Goal: Task Accomplishment & Management: Manage account settings

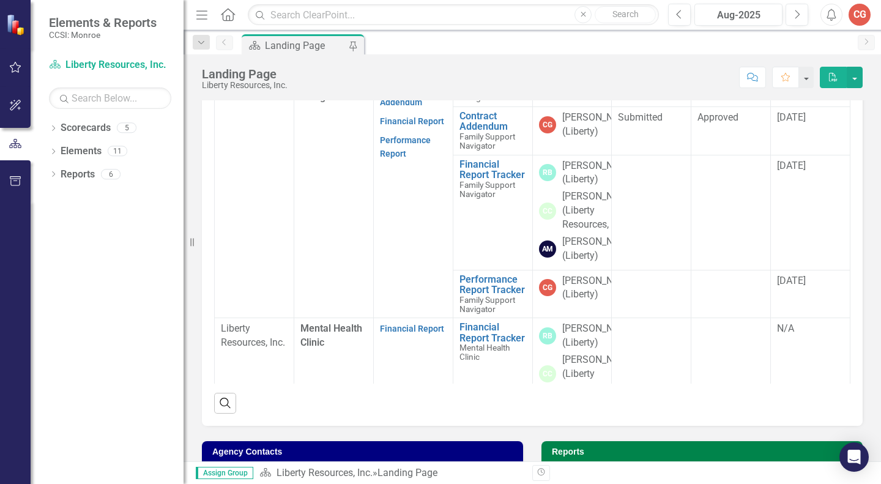
scroll to position [444, 0]
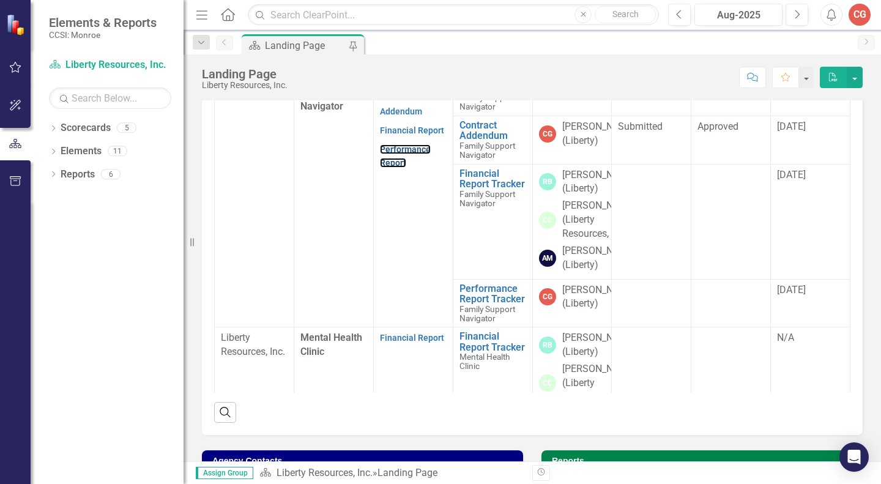
click at [382, 168] on link "Performance Report" at bounding box center [405, 156] width 51 height 24
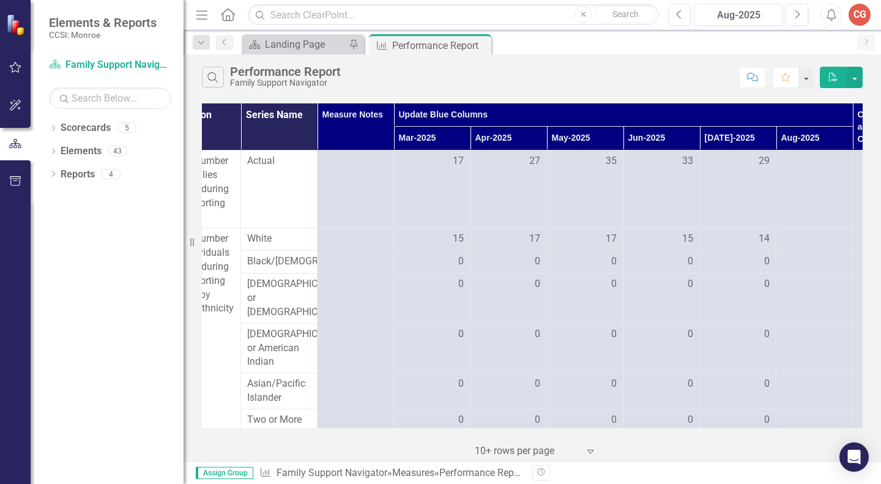
scroll to position [0, 113]
click at [808, 164] on div at bounding box center [816, 161] width 64 height 15
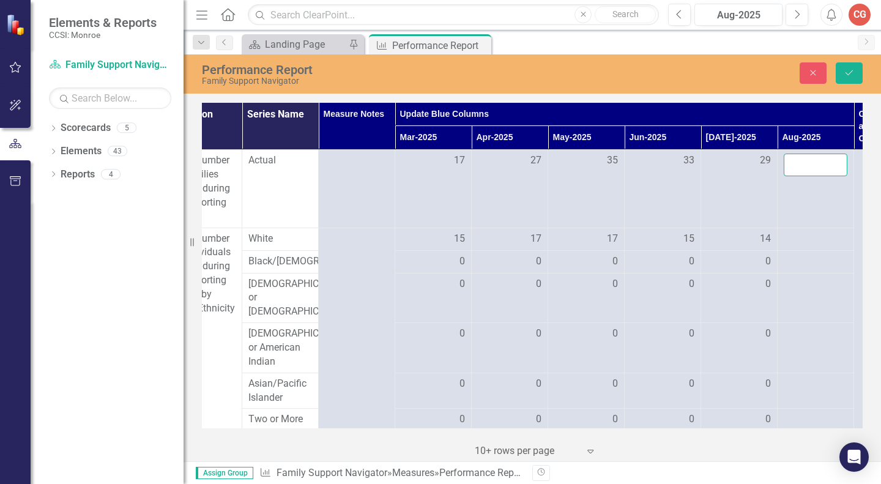
click at [796, 165] on input "number" at bounding box center [816, 165] width 64 height 23
type input "30"
click at [799, 242] on div at bounding box center [816, 239] width 64 height 15
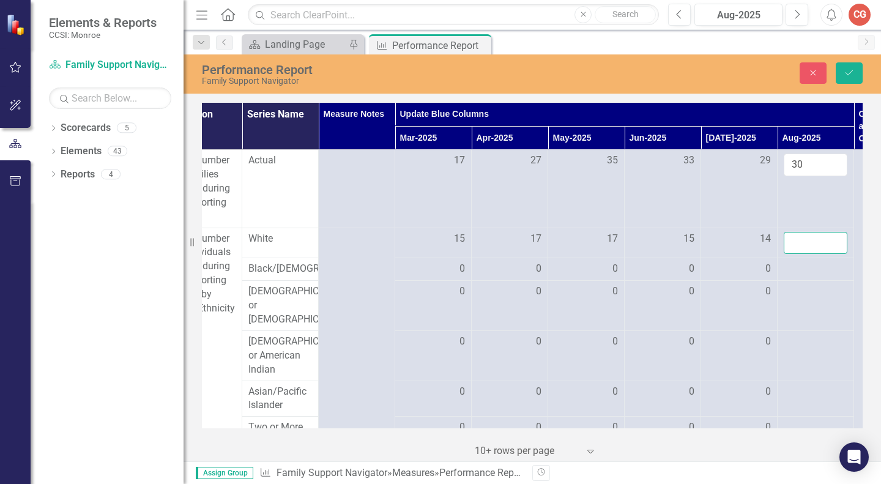
click at [798, 238] on input "number" at bounding box center [816, 243] width 64 height 23
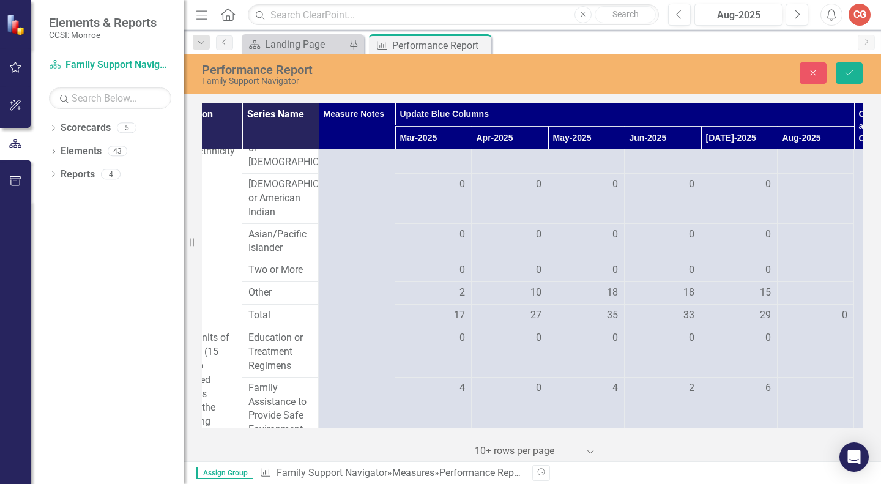
scroll to position [155, 113]
type input "15"
click at [795, 302] on div at bounding box center [816, 295] width 64 height 15
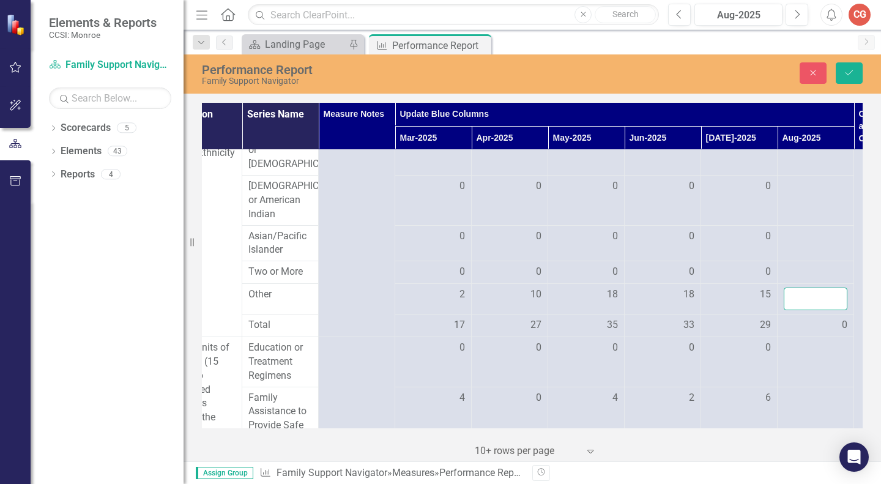
click at [795, 310] on input "number" at bounding box center [816, 299] width 64 height 23
type input "15"
click at [796, 280] on div at bounding box center [816, 272] width 64 height 15
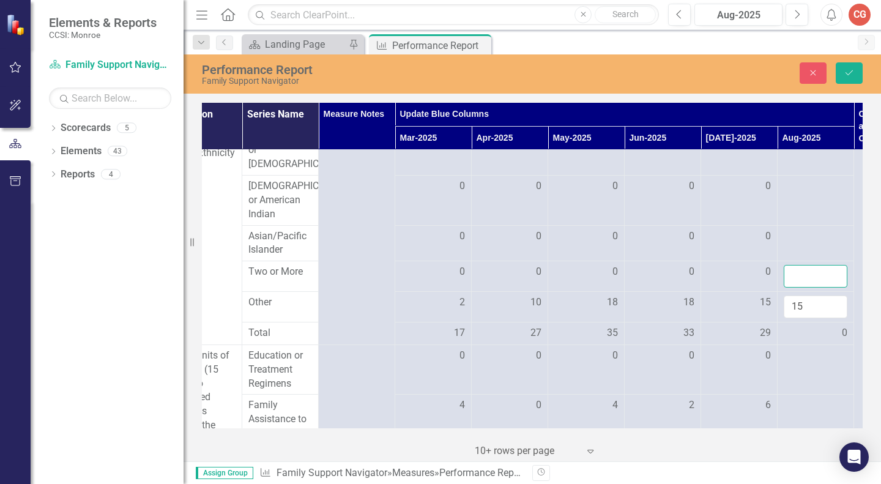
click at [796, 288] on input "number" at bounding box center [816, 276] width 64 height 23
type input "0"
click at [799, 244] on div at bounding box center [816, 236] width 64 height 15
click at [799, 252] on input "number" at bounding box center [816, 240] width 64 height 23
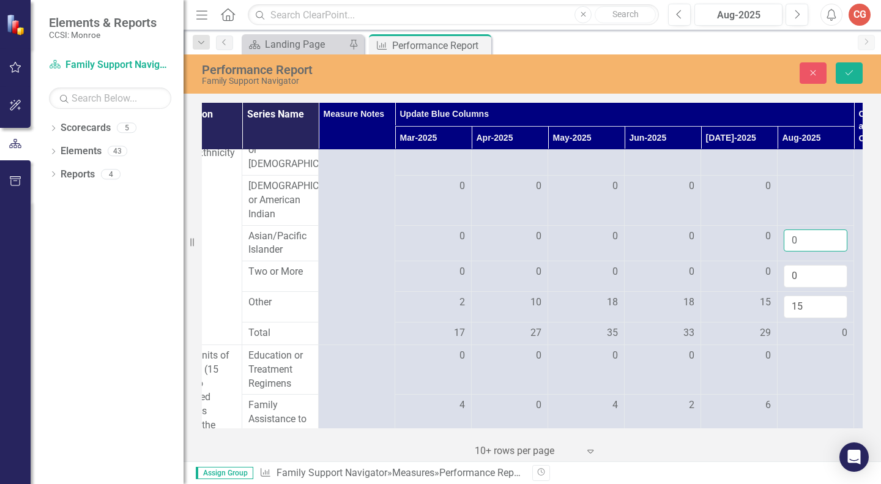
type input "0"
click at [796, 187] on div at bounding box center [816, 186] width 64 height 15
click at [796, 187] on input "number" at bounding box center [816, 190] width 64 height 23
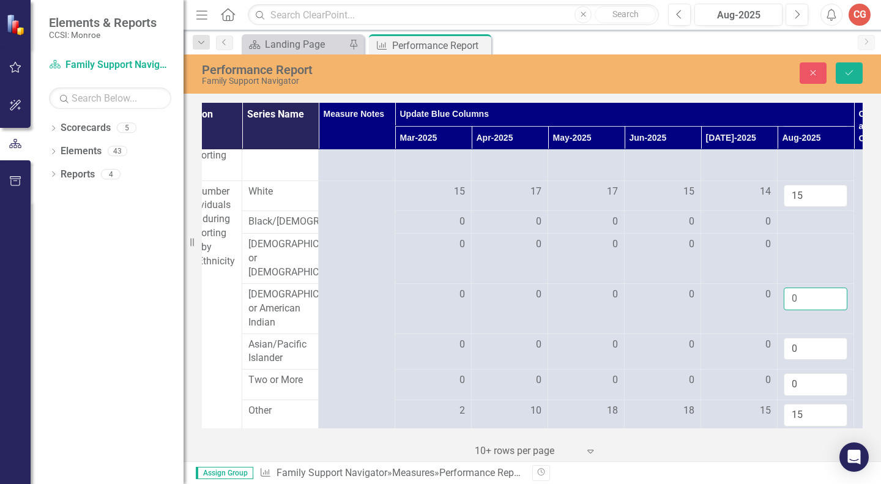
scroll to position [71, 113]
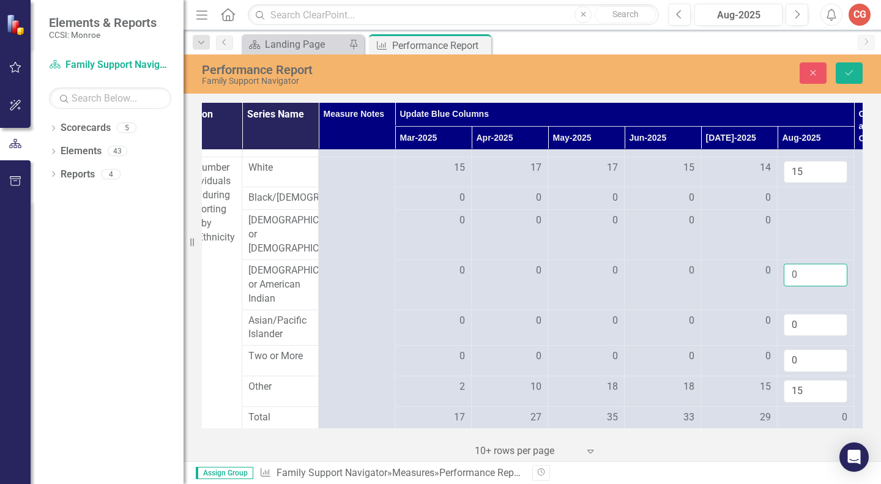
type input "0"
click at [797, 228] on div at bounding box center [816, 220] width 64 height 15
click at [797, 236] on input "number" at bounding box center [816, 224] width 64 height 23
type input "0"
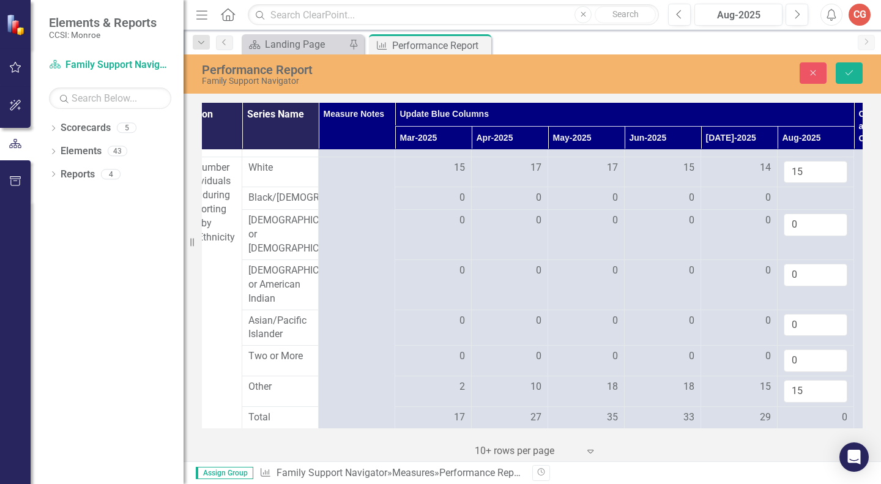
click at [800, 204] on div at bounding box center [816, 198] width 64 height 15
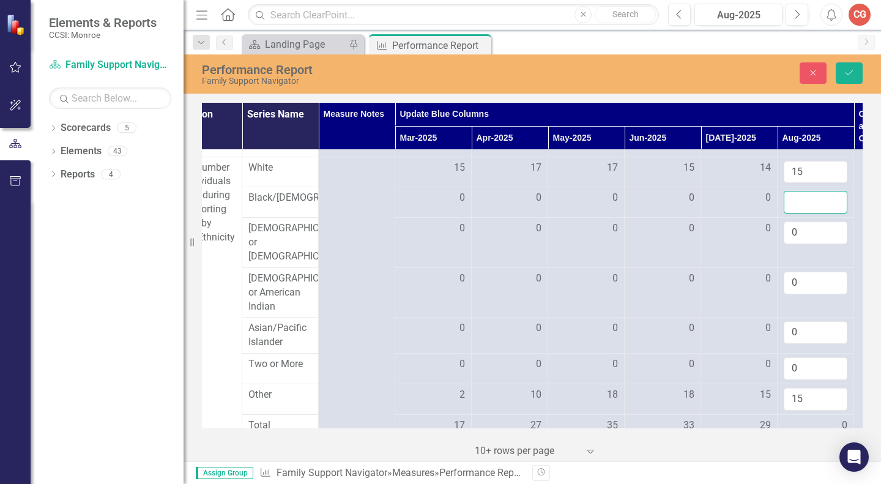
click at [800, 204] on input "number" at bounding box center [816, 202] width 64 height 23
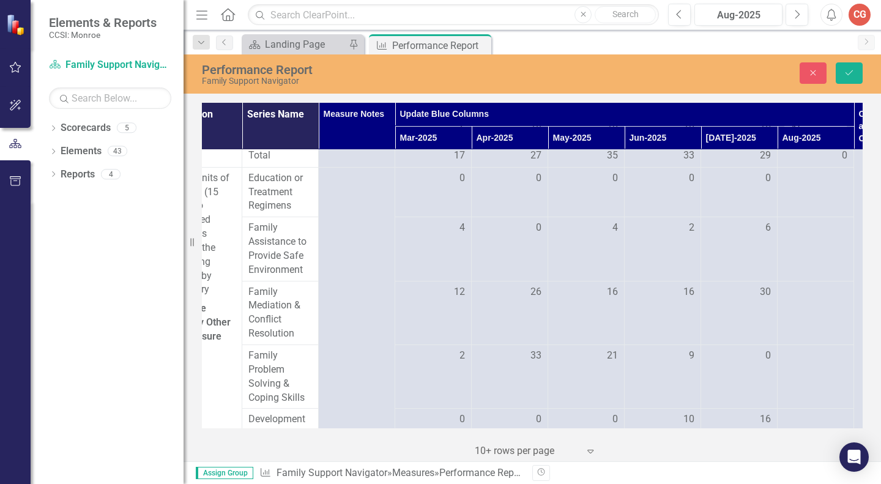
scroll to position [343, 113]
type input "0"
click at [855, 69] on button "Save" at bounding box center [849, 72] width 27 height 21
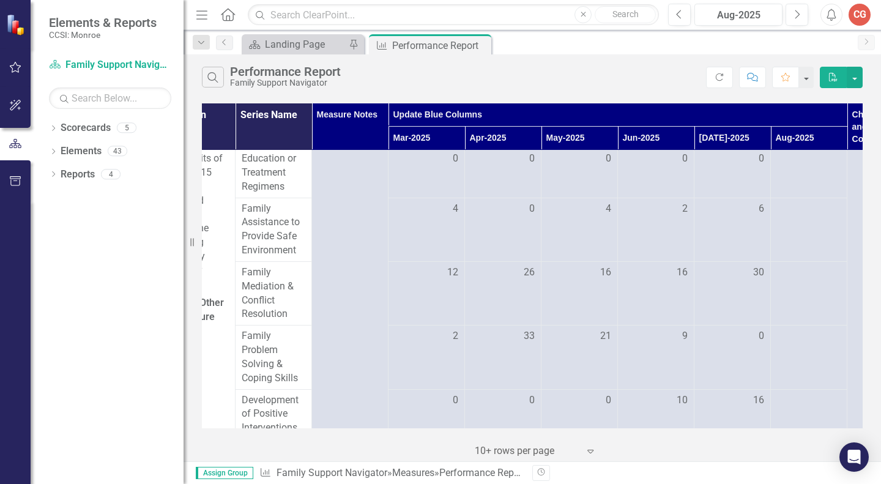
scroll to position [332, 120]
click at [779, 164] on div at bounding box center [809, 156] width 64 height 15
click at [785, 164] on div at bounding box center [809, 156] width 64 height 15
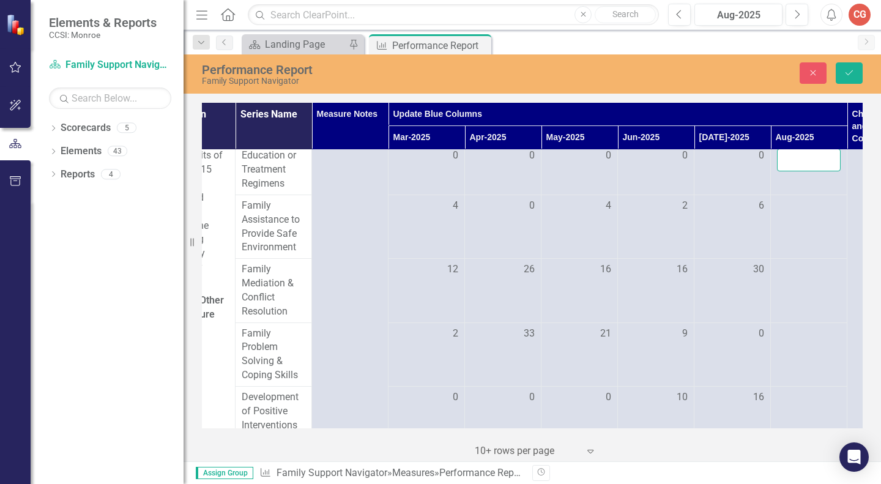
click at [785, 171] on input "number" at bounding box center [809, 160] width 64 height 23
type input "0"
click at [790, 213] on div at bounding box center [809, 206] width 64 height 15
click at [790, 219] on input "number" at bounding box center [809, 210] width 64 height 23
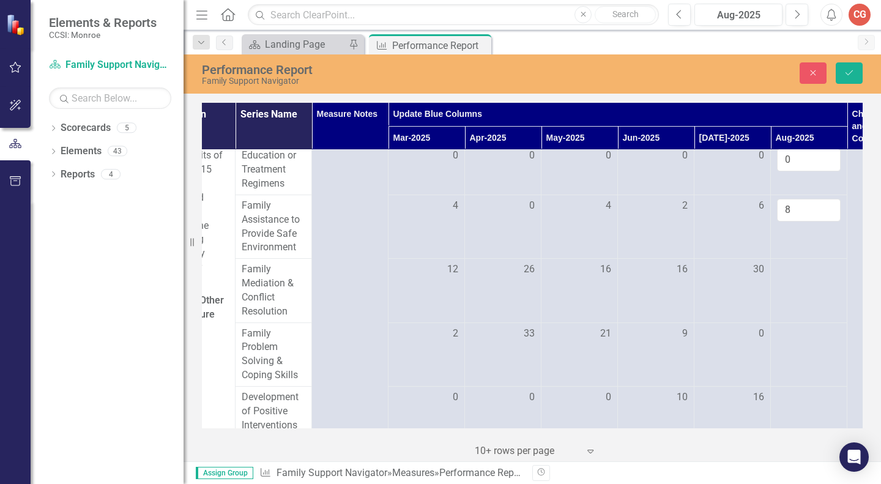
type input "8"
click at [792, 277] on div at bounding box center [809, 269] width 64 height 15
click at [792, 285] on input "number" at bounding box center [809, 273] width 64 height 23
type input "0"
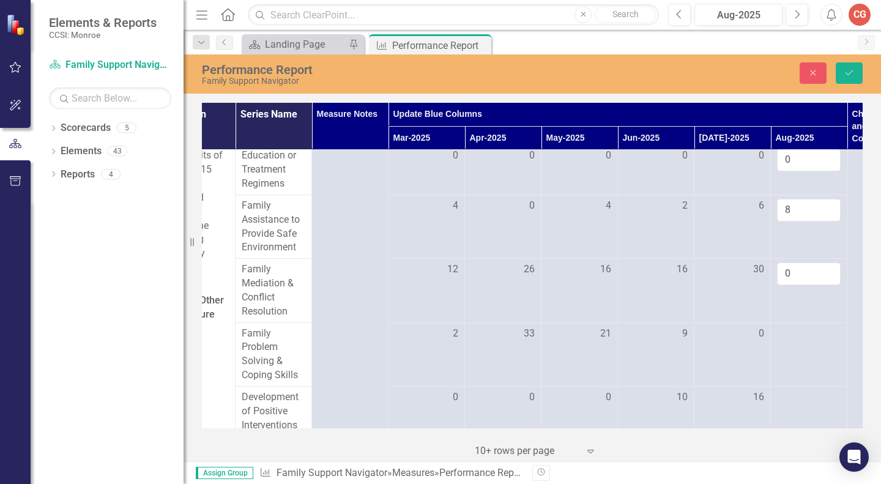
click at [807, 341] on div at bounding box center [809, 334] width 64 height 15
click at [807, 346] on input "number" at bounding box center [809, 338] width 64 height 23
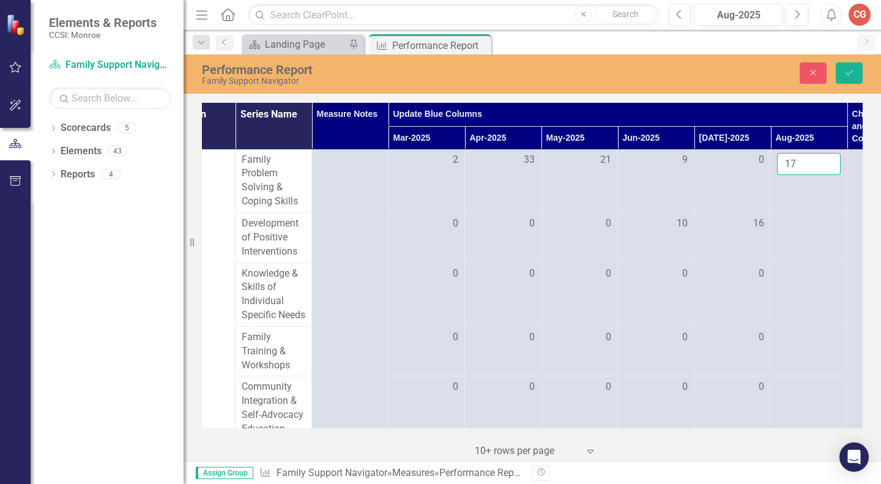
scroll to position [505, 120]
type input "17"
click at [798, 231] on div at bounding box center [809, 224] width 64 height 15
click at [798, 239] on input "number" at bounding box center [809, 228] width 64 height 23
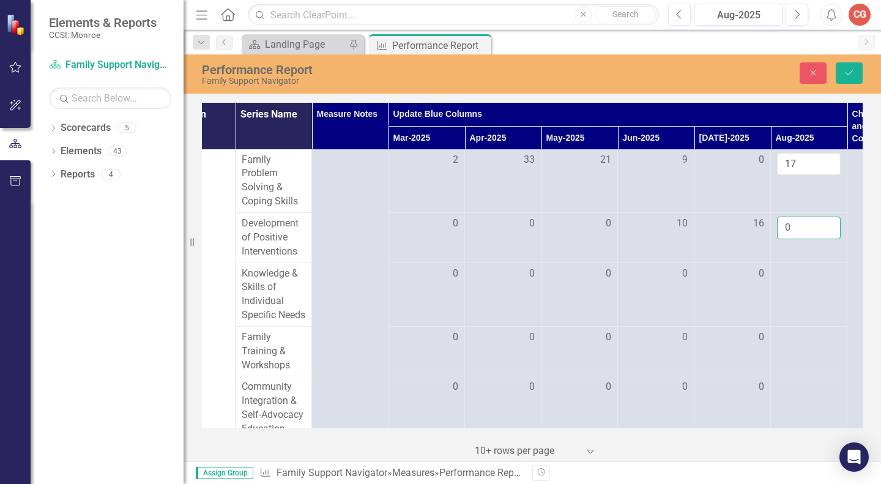
type input "0"
click at [799, 281] on div at bounding box center [809, 274] width 64 height 15
click at [799, 289] on input "number" at bounding box center [809, 278] width 64 height 23
type input "0"
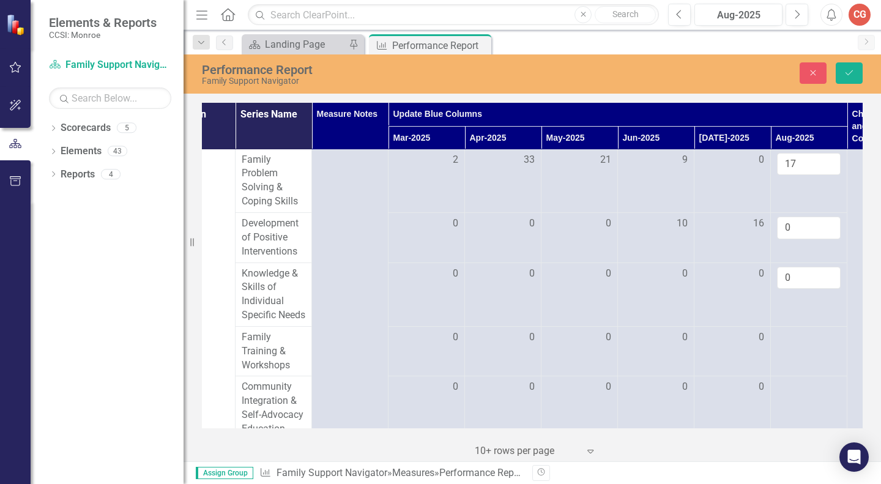
click at [799, 345] on div at bounding box center [809, 337] width 64 height 15
click at [799, 353] on input "number" at bounding box center [809, 341] width 64 height 23
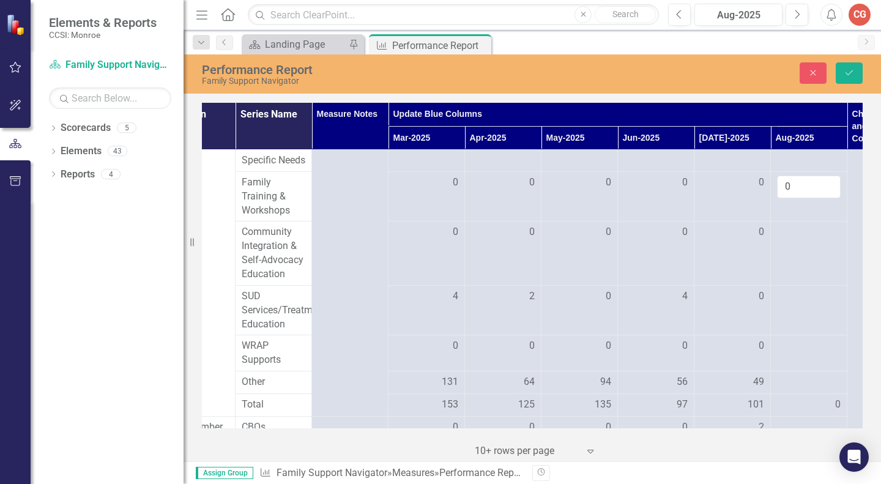
scroll to position [675, 120]
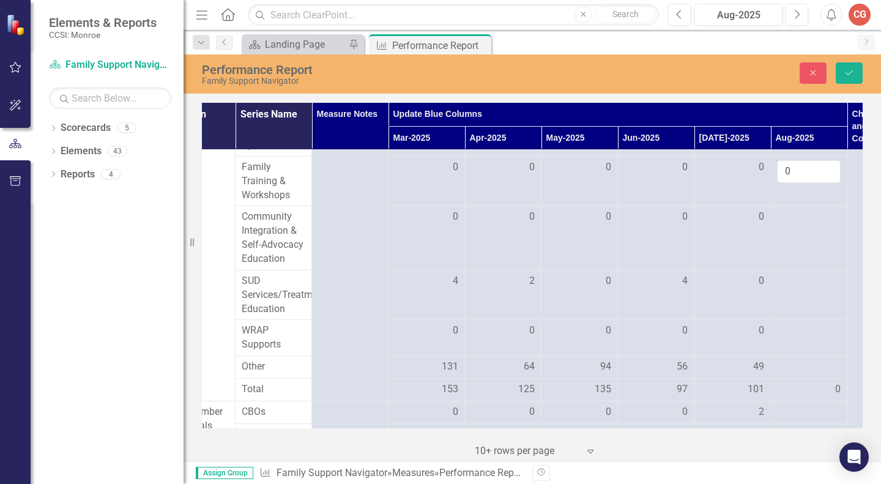
type input "0"
click at [796, 225] on div at bounding box center [809, 217] width 64 height 15
click at [796, 232] on input "number" at bounding box center [809, 221] width 64 height 23
type input "0"
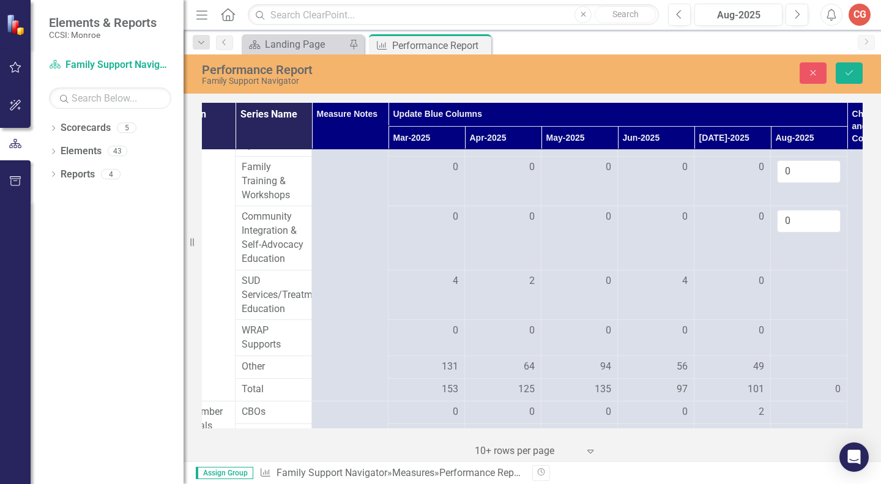
click at [806, 289] on div at bounding box center [809, 281] width 64 height 15
click at [806, 297] on input "number" at bounding box center [809, 285] width 64 height 23
type input "2"
click at [803, 338] on div at bounding box center [809, 331] width 64 height 15
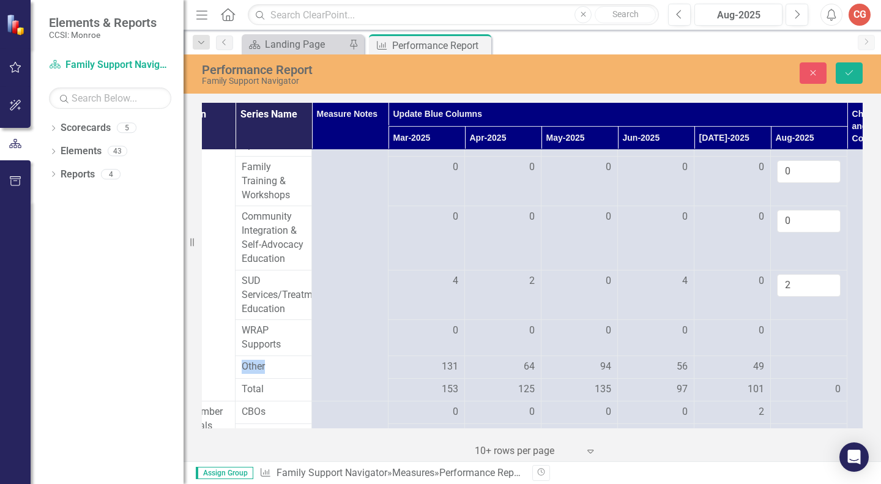
click at [803, 338] on div at bounding box center [809, 331] width 64 height 15
click at [803, 346] on input "number" at bounding box center [809, 335] width 64 height 23
type input "0"
click at [782, 374] on div at bounding box center [809, 367] width 64 height 15
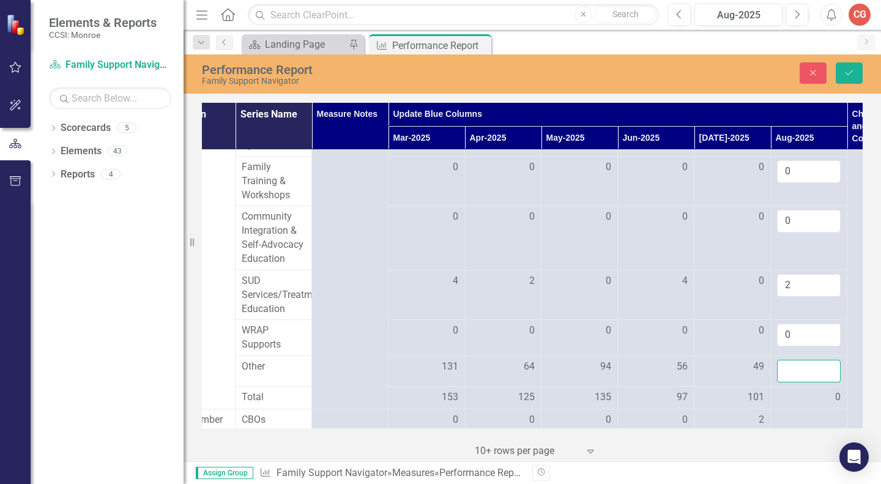
click at [782, 382] on input "number" at bounding box center [809, 371] width 64 height 23
type input "92"
click at [847, 68] on button "Save" at bounding box center [849, 72] width 27 height 21
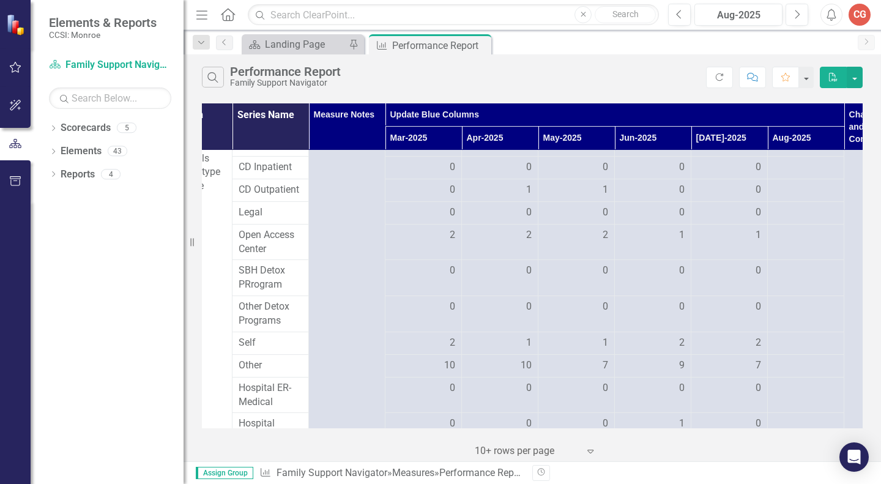
scroll to position [947, 123]
click at [783, 239] on div at bounding box center [806, 232] width 64 height 15
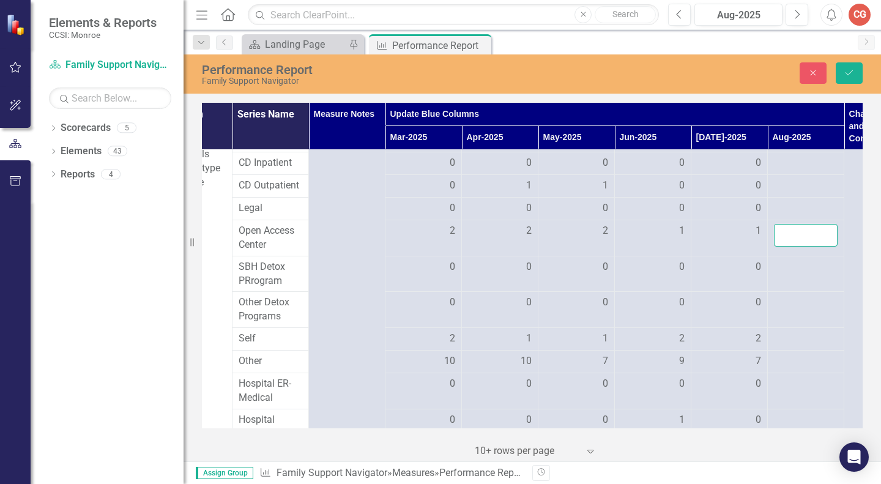
click at [785, 247] on input "number" at bounding box center [806, 235] width 64 height 23
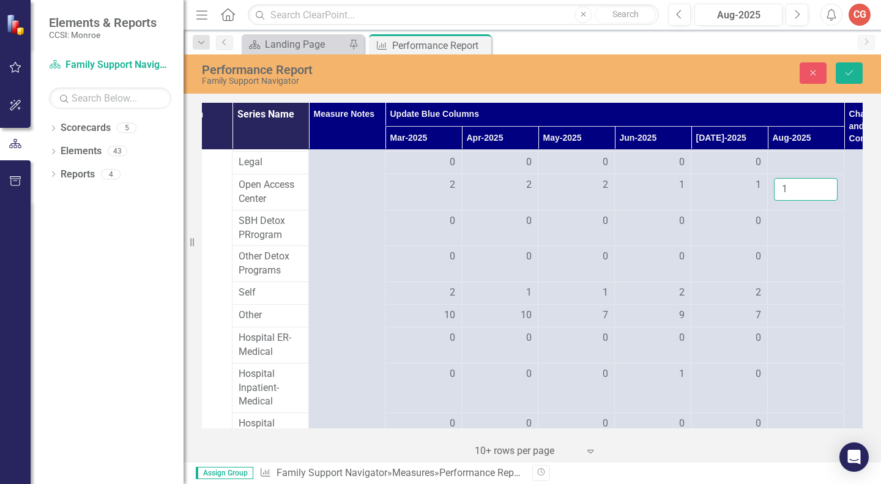
scroll to position [995, 123]
type input "1"
click at [797, 298] on div at bounding box center [806, 290] width 64 height 15
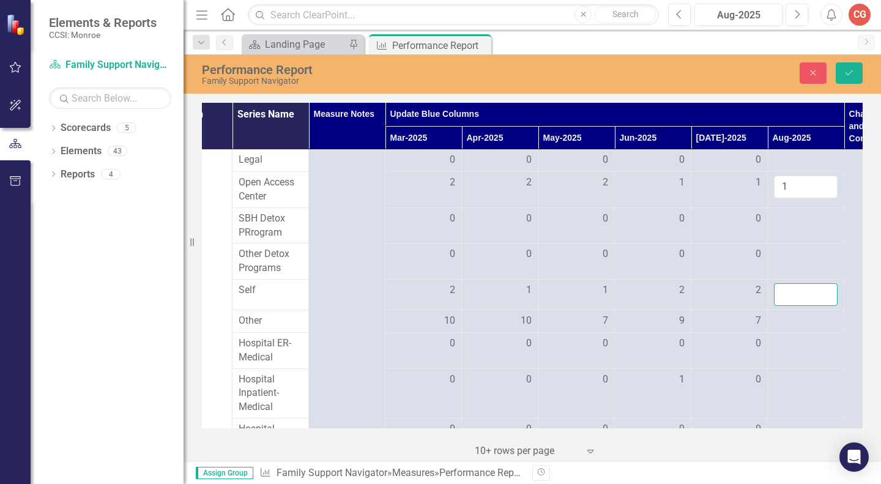
click at [796, 306] on input "number" at bounding box center [806, 294] width 64 height 23
type input "3"
click at [795, 329] on div at bounding box center [806, 321] width 64 height 15
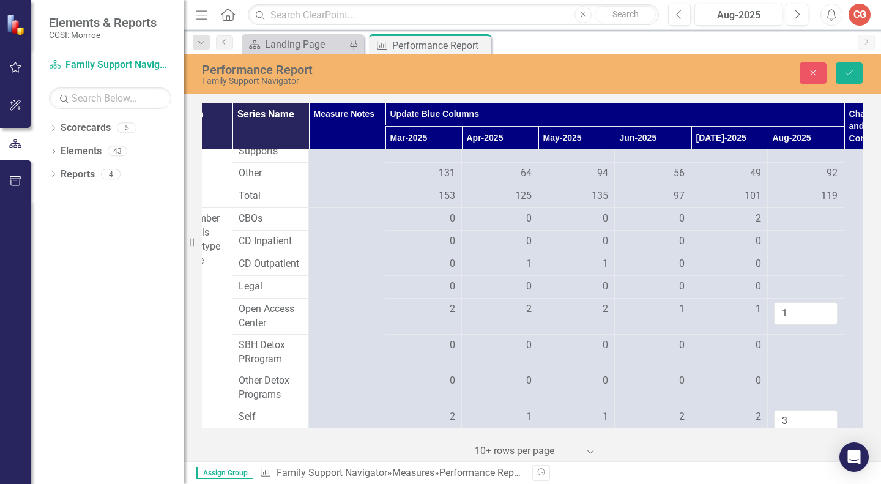
scroll to position [872, 123]
type input "7"
click at [790, 227] on td at bounding box center [806, 215] width 76 height 23
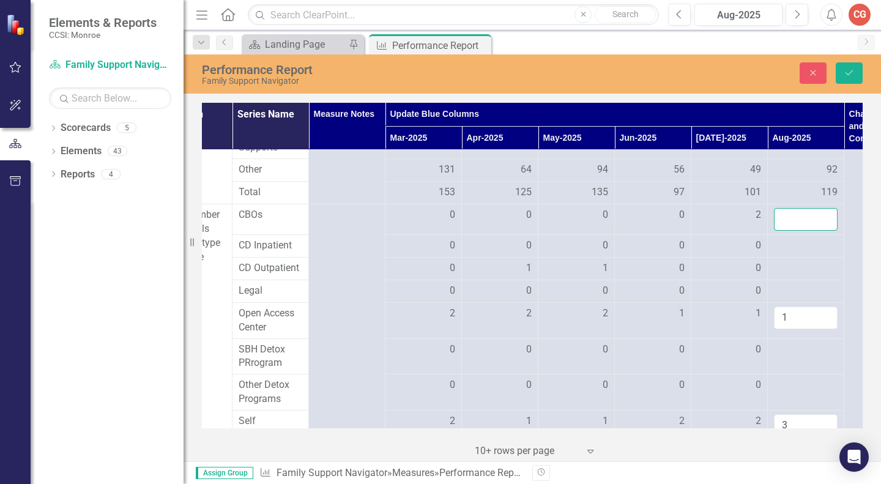
click at [790, 231] on input "number" at bounding box center [806, 219] width 64 height 23
type input "0"
click at [793, 253] on div at bounding box center [806, 246] width 64 height 15
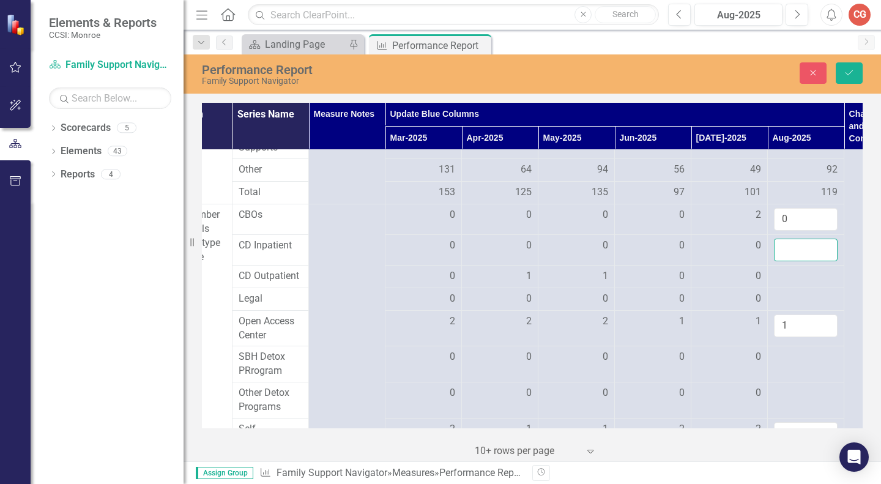
click at [799, 261] on input "number" at bounding box center [806, 250] width 64 height 23
type input "0"
click at [793, 284] on div at bounding box center [806, 276] width 64 height 15
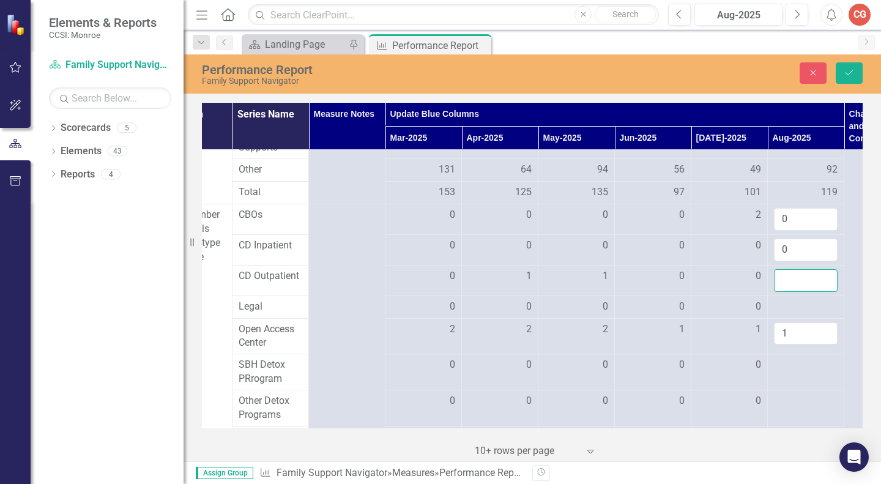
click at [793, 292] on input "number" at bounding box center [806, 280] width 64 height 23
type input "0"
click at [794, 314] on div at bounding box center [806, 307] width 64 height 15
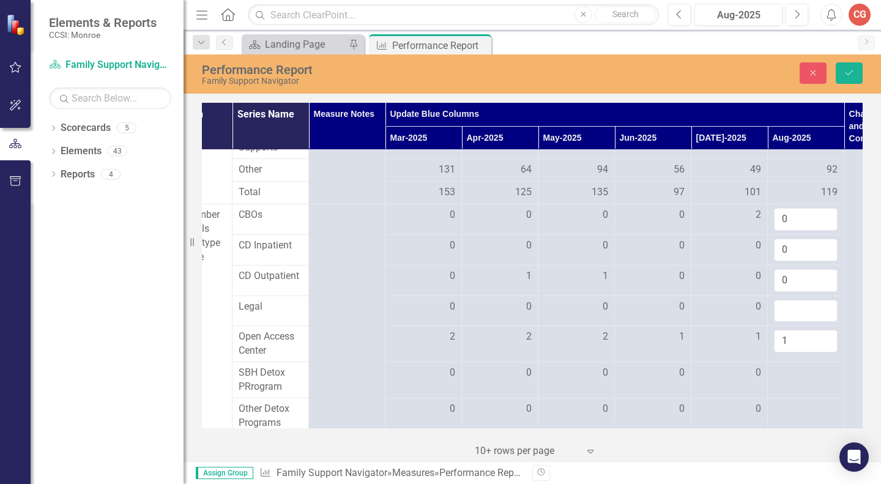
click at [794, 322] on input "number" at bounding box center [806, 311] width 64 height 23
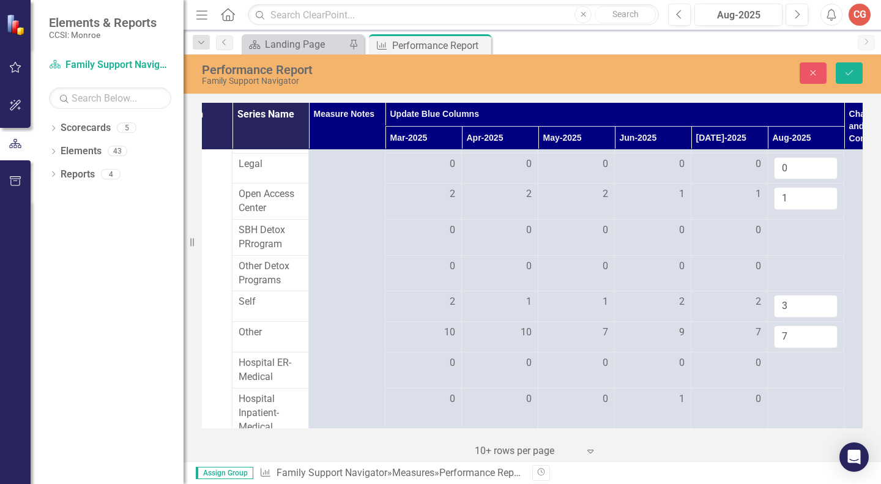
scroll to position [1037, 123]
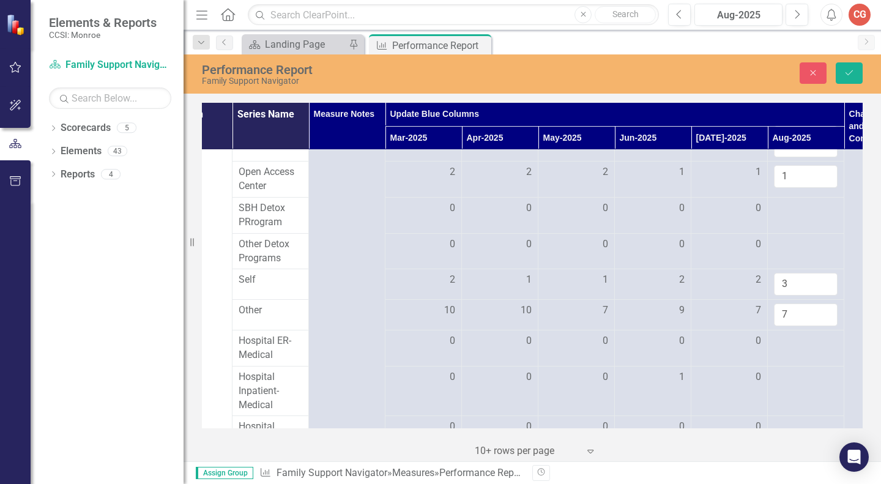
type input "0"
click at [785, 216] on div at bounding box center [806, 208] width 64 height 15
click at [785, 224] on input "number" at bounding box center [806, 212] width 64 height 23
type input "0"
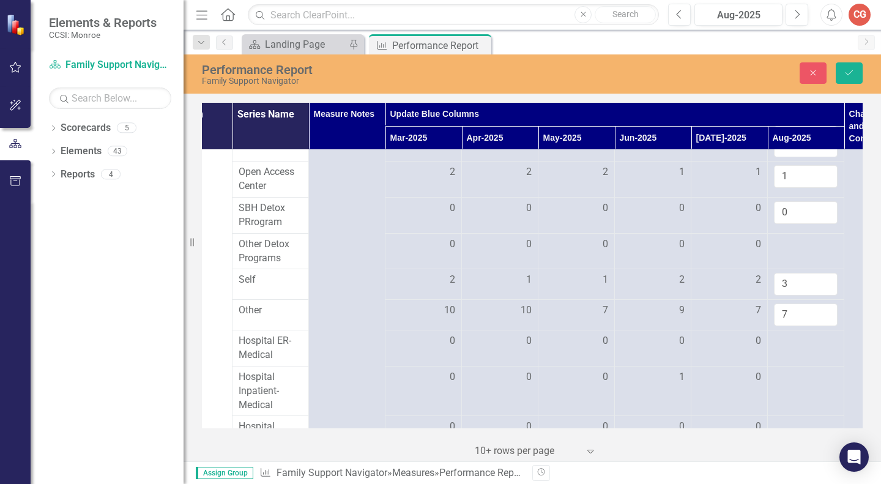
click at [796, 252] on div at bounding box center [806, 244] width 64 height 15
click at [796, 260] on input "number" at bounding box center [806, 248] width 64 height 23
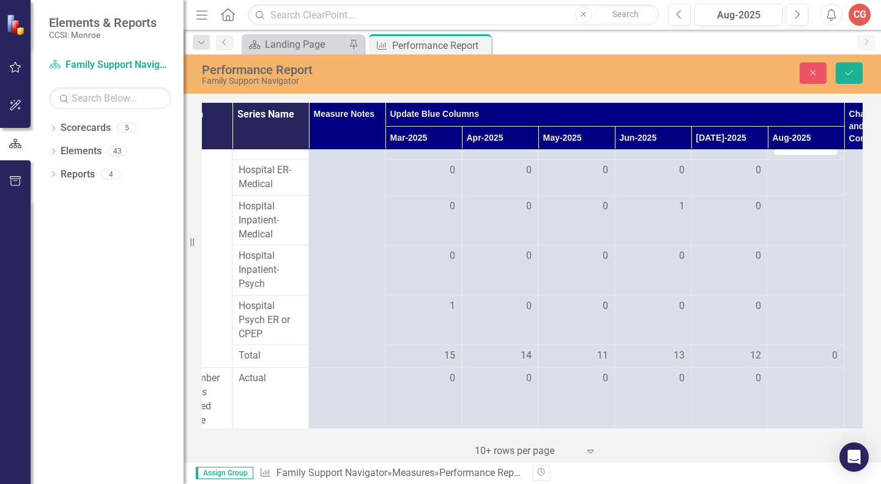
scroll to position [1209, 123]
type input "0"
click at [793, 176] on div at bounding box center [806, 168] width 64 height 15
click at [793, 184] on input "number" at bounding box center [806, 172] width 64 height 23
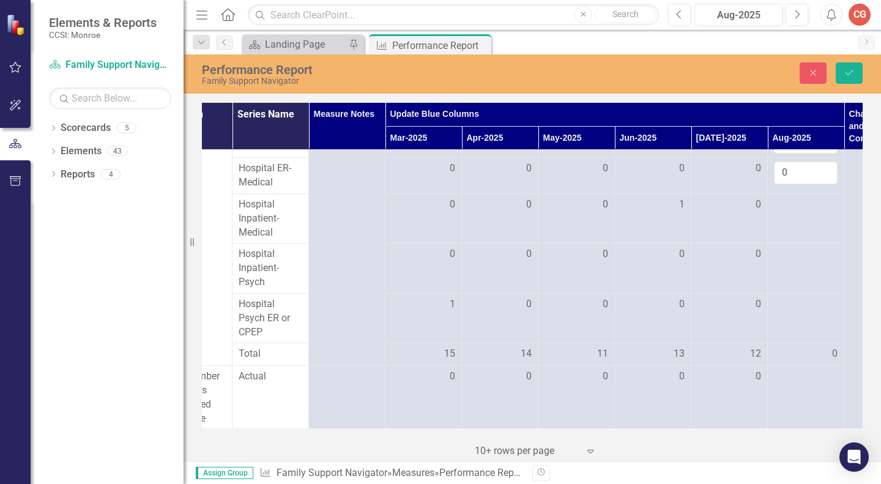
type input "0"
click at [790, 212] on div at bounding box center [806, 205] width 64 height 15
click at [790, 220] on input "number" at bounding box center [806, 209] width 64 height 23
type input "0"
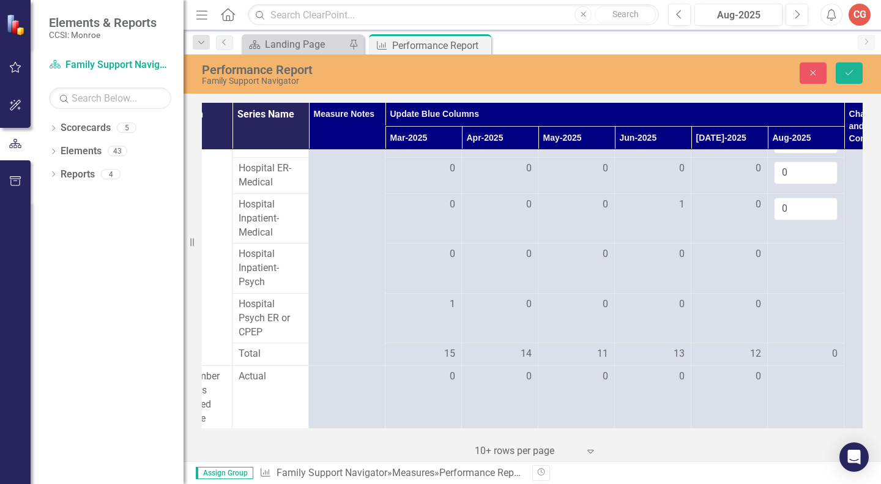
click at [789, 262] on div at bounding box center [806, 254] width 64 height 15
type input "0"
click at [790, 312] on div at bounding box center [806, 304] width 64 height 15
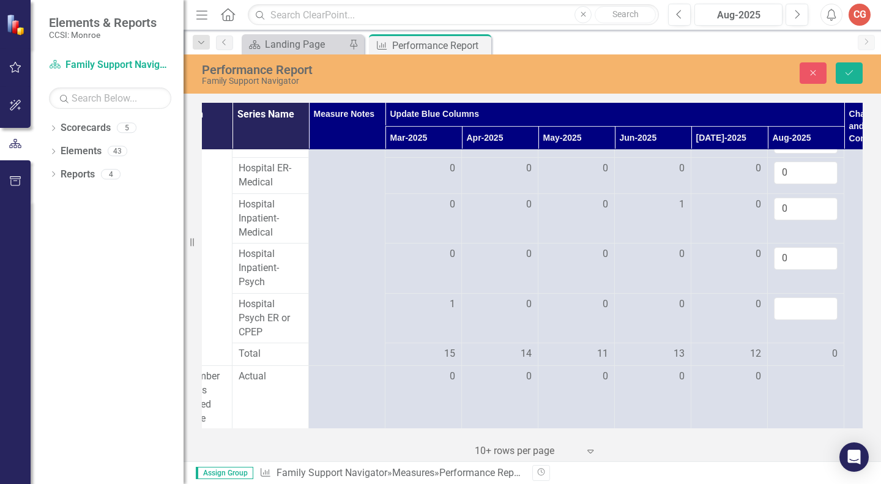
click at [790, 320] on input "number" at bounding box center [806, 308] width 64 height 23
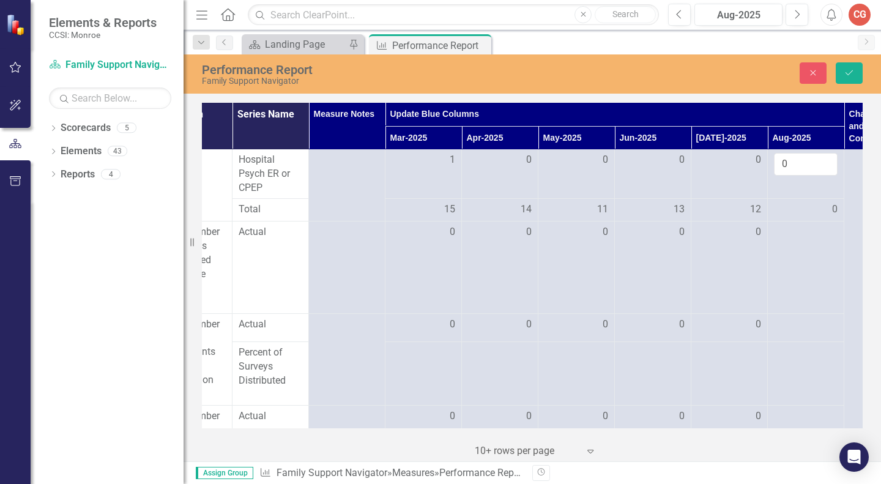
scroll to position [1380, 123]
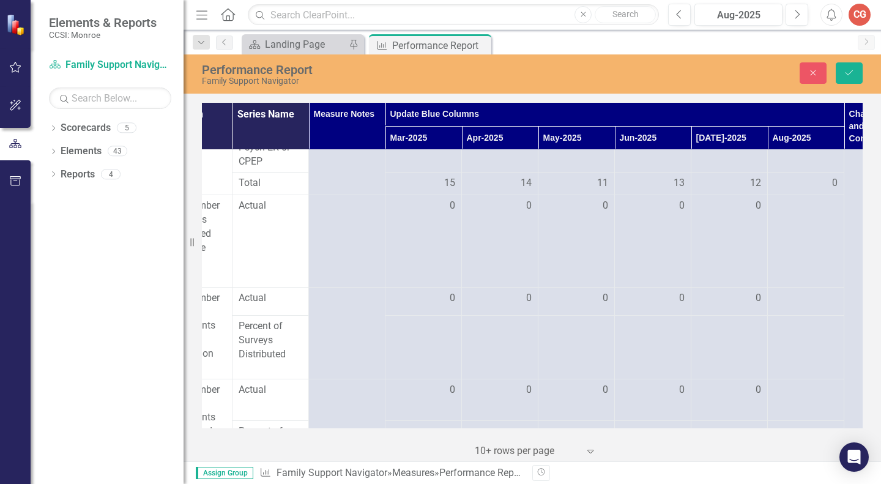
type input "0"
click at [788, 213] on div at bounding box center [806, 206] width 64 height 15
click at [788, 221] on input "number" at bounding box center [806, 210] width 64 height 23
type input "0"
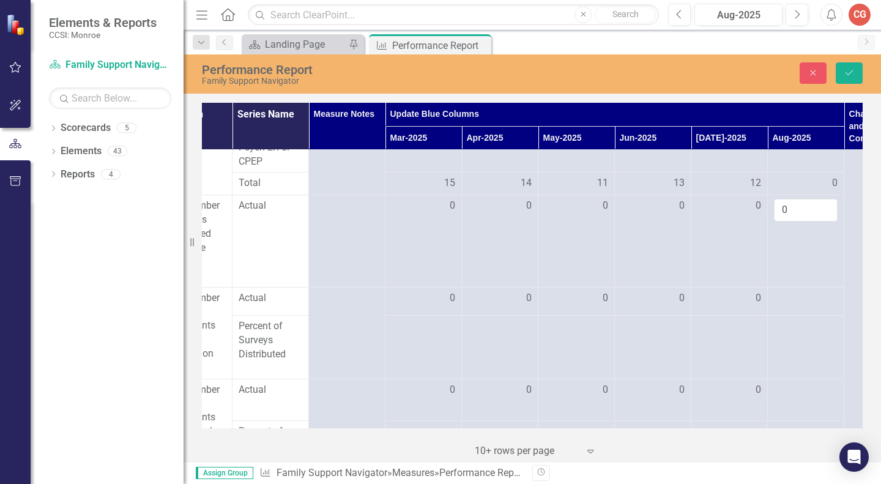
click at [796, 306] on div at bounding box center [806, 298] width 64 height 15
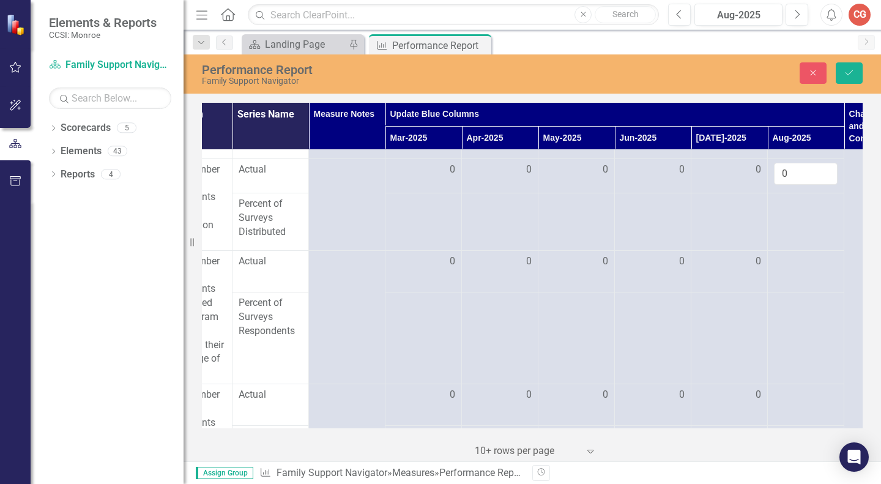
scroll to position [1510, 123]
type input "0"
click at [784, 267] on div at bounding box center [806, 260] width 64 height 15
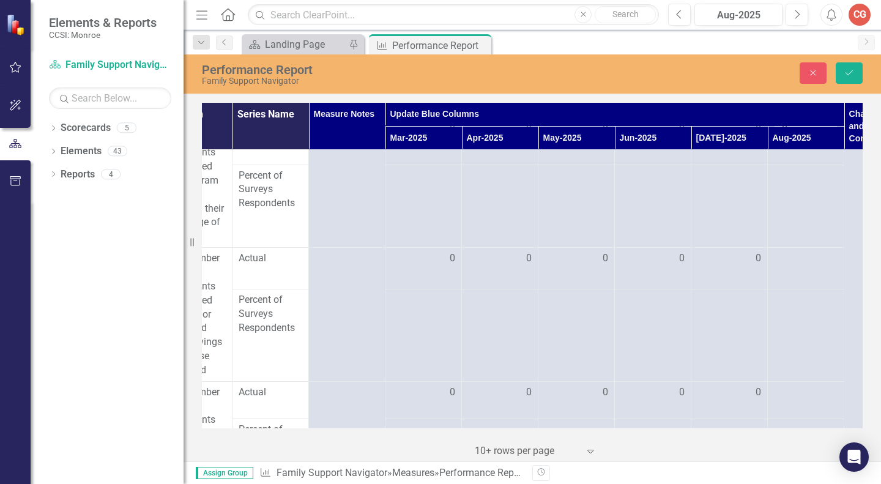
scroll to position [1658, 123]
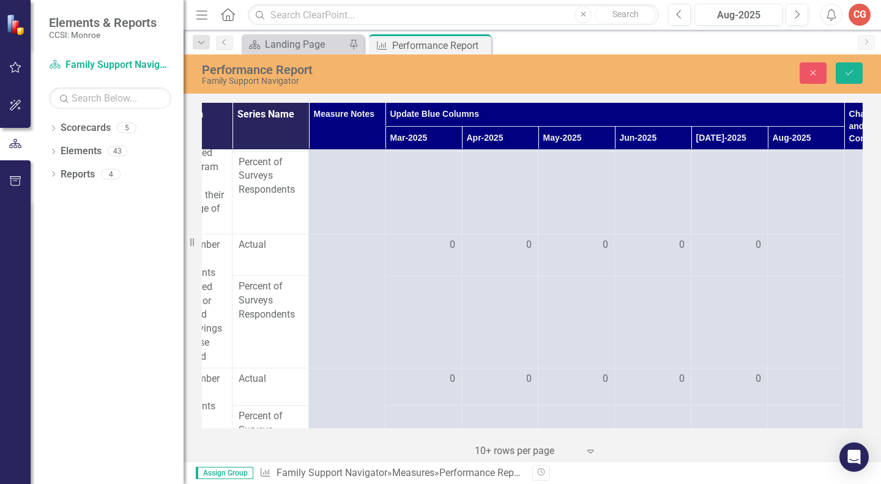
type input "0"
click at [786, 253] on div at bounding box center [806, 245] width 64 height 15
click at [786, 261] on input "number" at bounding box center [806, 249] width 64 height 23
type input "0"
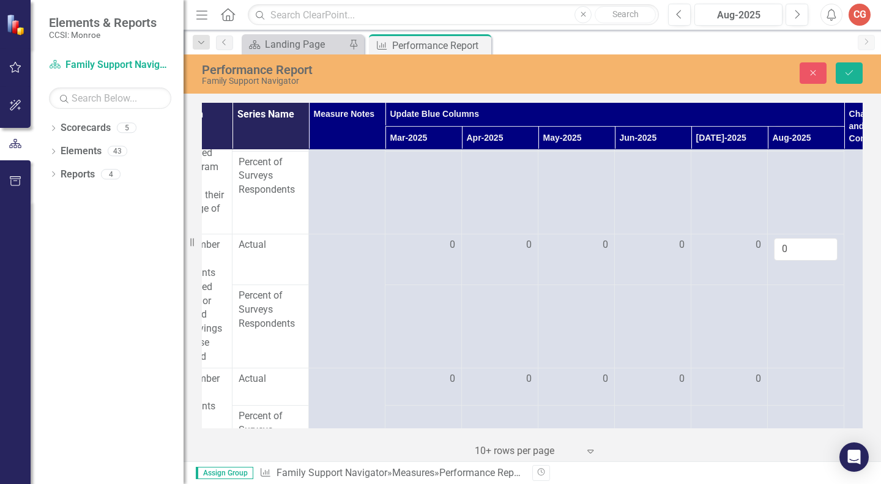
click at [792, 387] on div at bounding box center [806, 379] width 64 height 15
click at [792, 395] on input "number" at bounding box center [806, 383] width 64 height 23
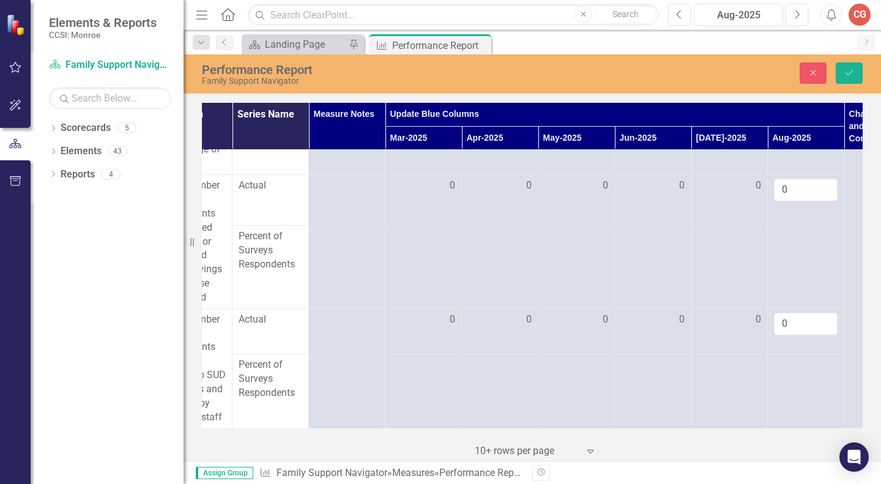
type input "0"
click at [855, 69] on button "Save" at bounding box center [849, 72] width 27 height 21
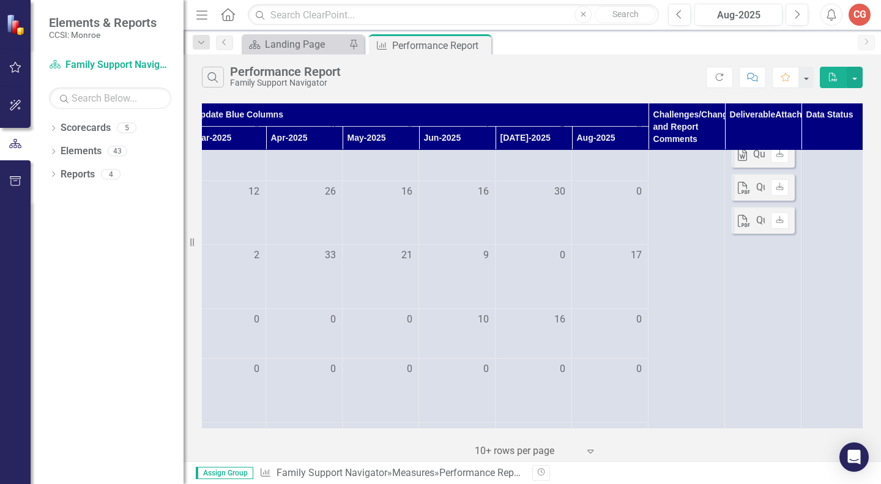
scroll to position [398, 319]
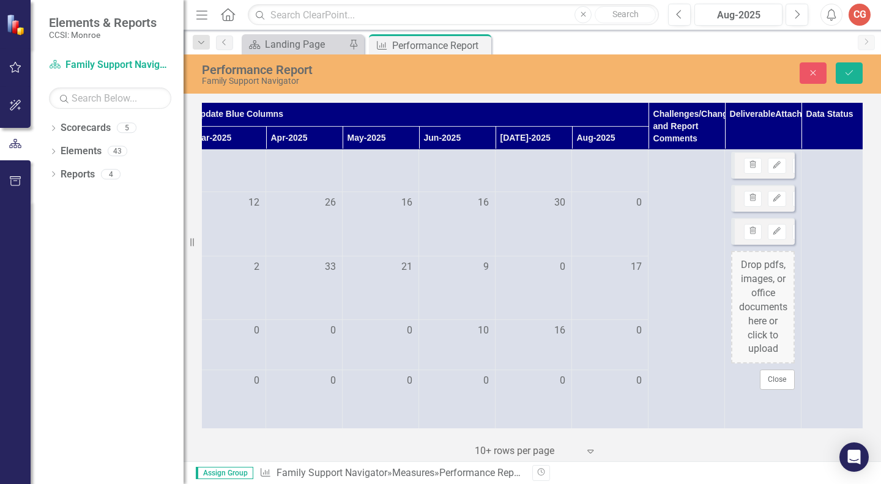
click at [757, 285] on div "Drop pdfs, images, or office documents here or click to upload" at bounding box center [763, 307] width 64 height 113
click at [845, 78] on button "Save" at bounding box center [849, 72] width 27 height 21
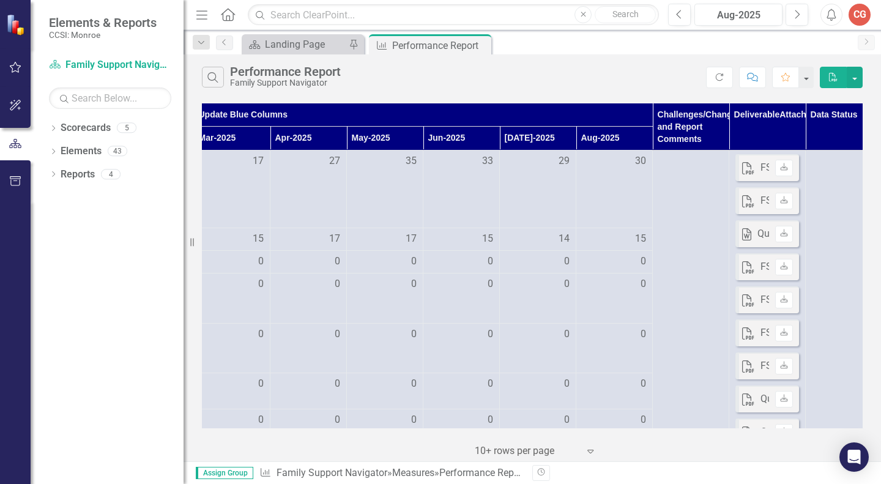
scroll to position [0, 343]
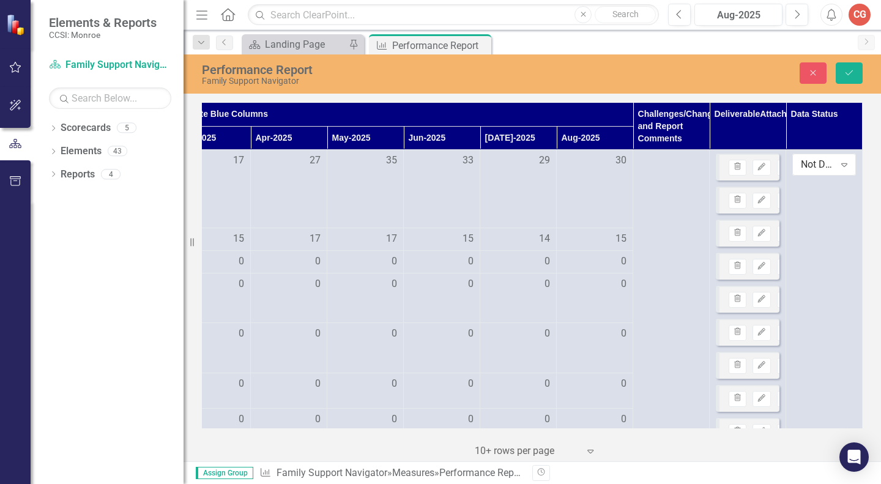
click at [833, 158] on div "Expand" at bounding box center [844, 165] width 22 height 20
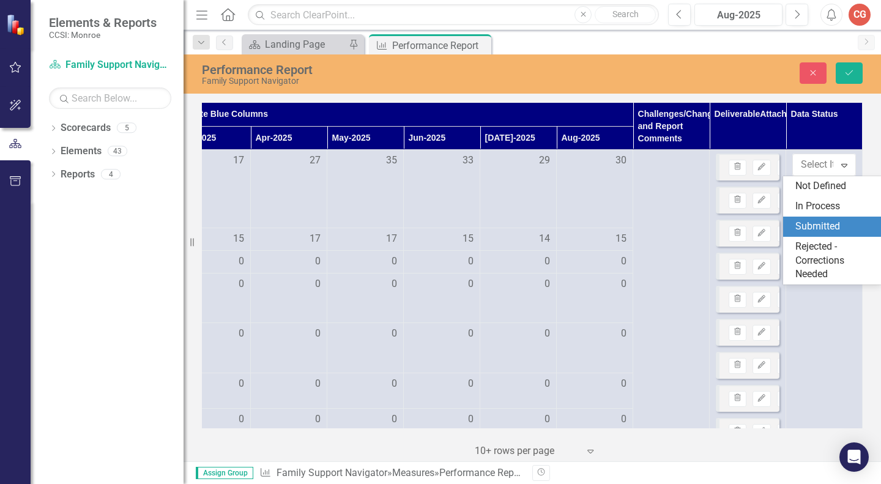
click at [812, 225] on div "Submitted" at bounding box center [834, 227] width 78 height 14
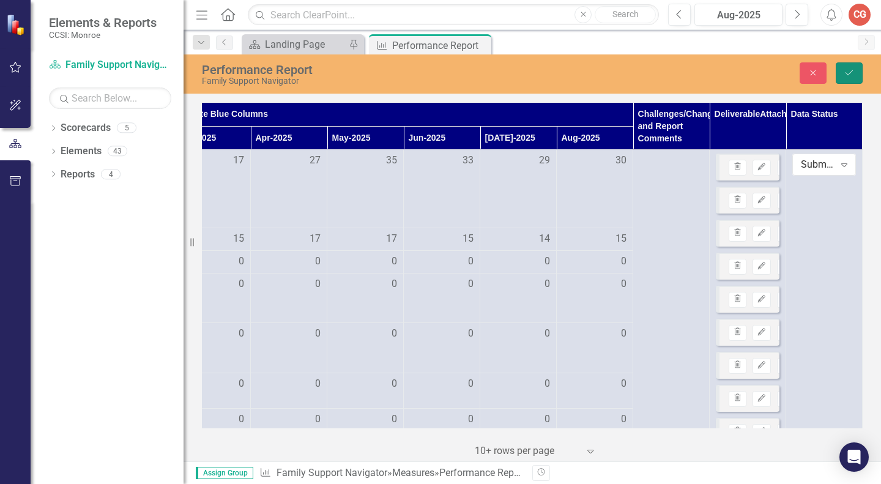
click at [845, 73] on icon "submit" at bounding box center [848, 72] width 7 height 5
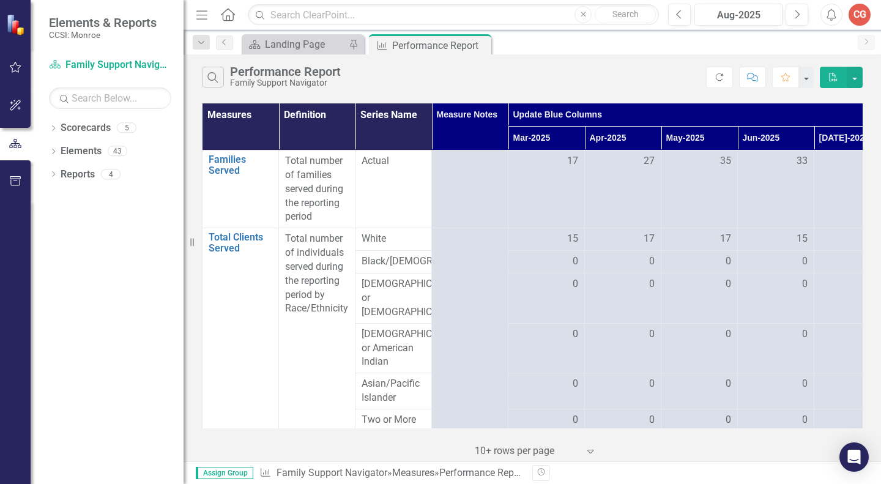
click at [0, 0] on icon "Close" at bounding box center [0, 0] width 0 height 0
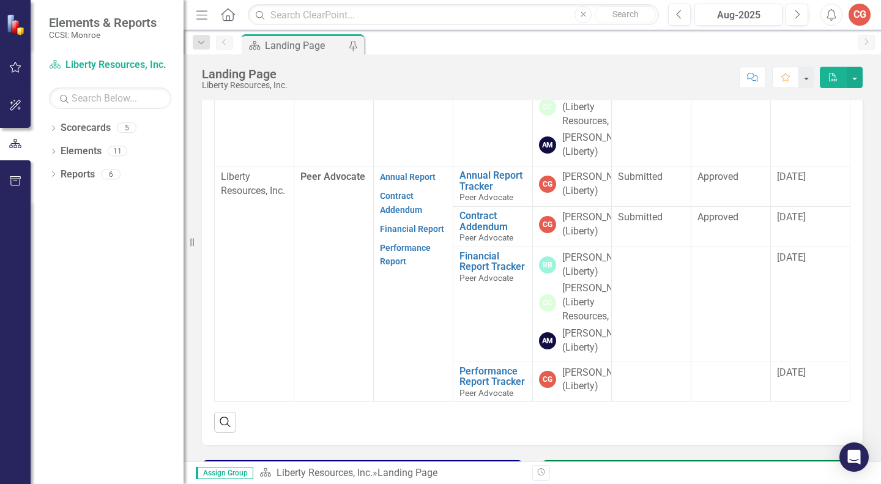
scroll to position [387, 0]
click at [390, 267] on link "Performance Report" at bounding box center [405, 255] width 51 height 24
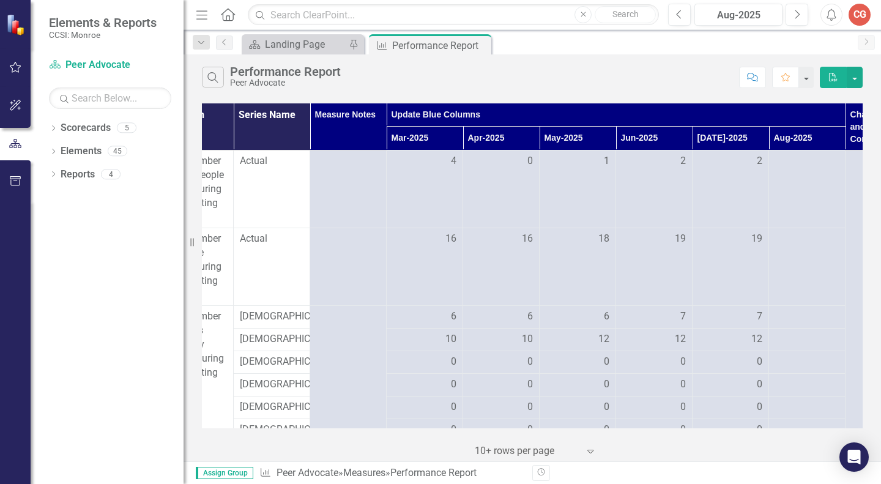
scroll to position [0, 119]
click at [800, 157] on div at bounding box center [810, 161] width 64 height 15
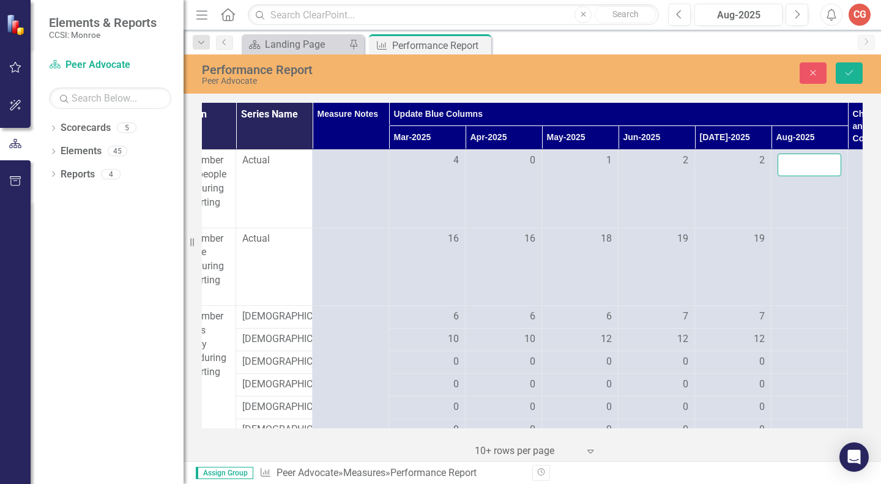
click at [798, 162] on input "number" at bounding box center [810, 165] width 64 height 23
type input "2"
click at [809, 237] on div at bounding box center [810, 239] width 64 height 15
click at [809, 237] on input "number" at bounding box center [810, 243] width 64 height 23
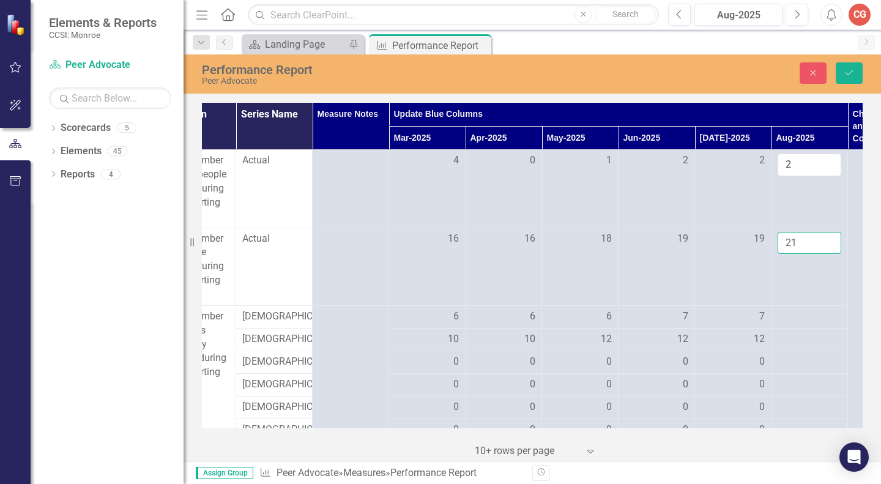
type input "21"
click at [803, 320] on div at bounding box center [810, 317] width 64 height 15
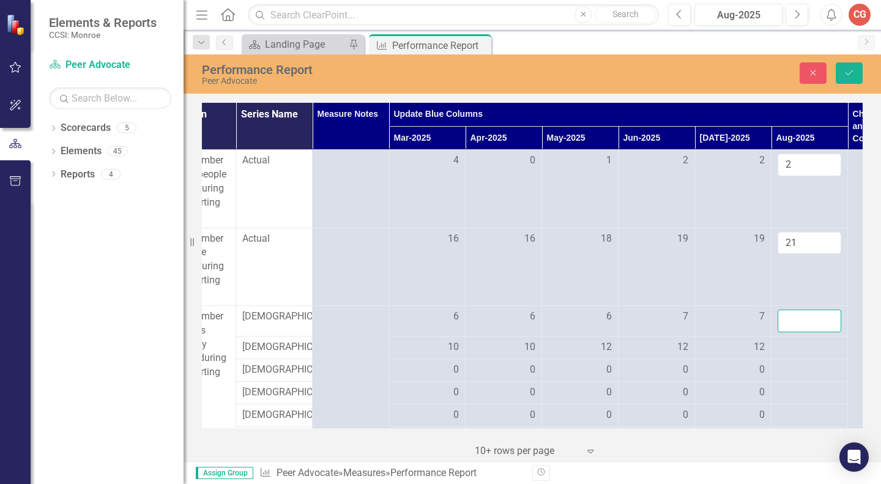
click at [792, 321] on input "number" at bounding box center [810, 321] width 64 height 23
type input "7"
click at [792, 342] on div at bounding box center [810, 347] width 64 height 15
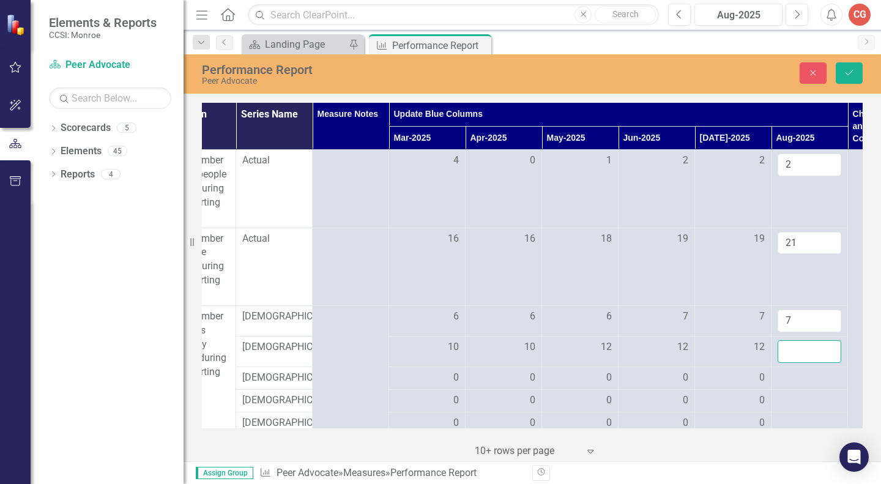
click at [792, 342] on input "number" at bounding box center [810, 351] width 64 height 23
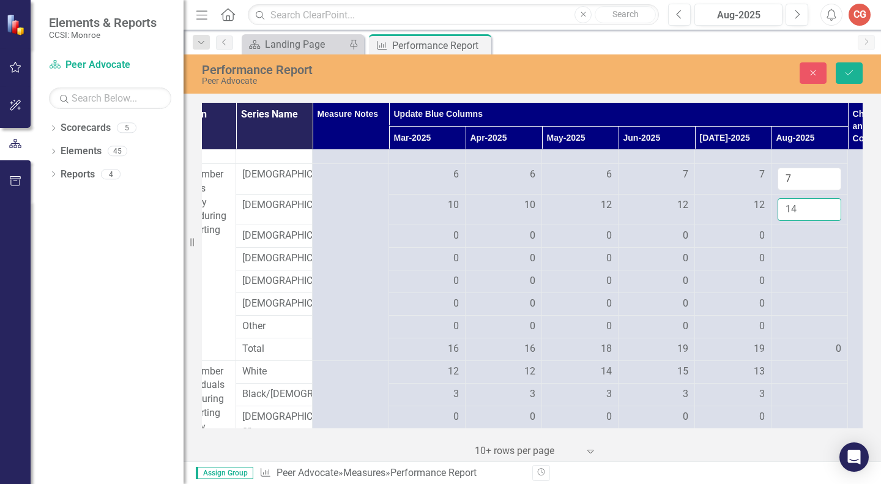
scroll to position [159, 119]
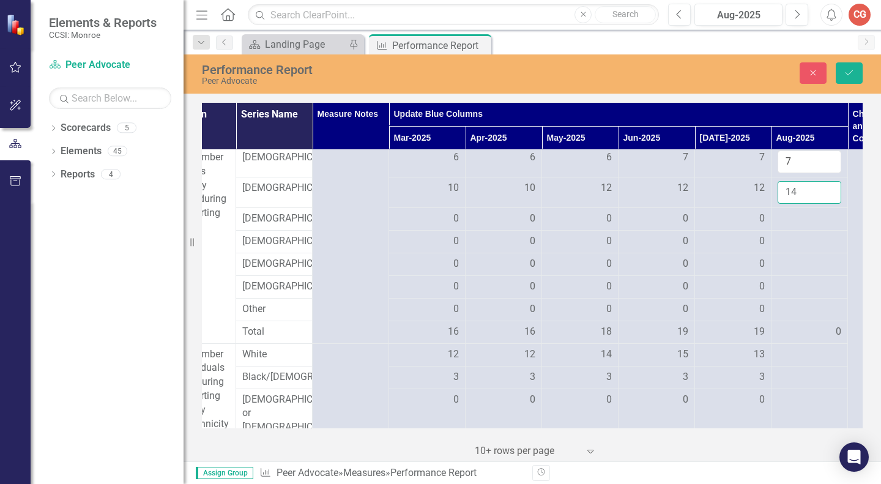
type input "14"
click at [787, 212] on div at bounding box center [810, 219] width 64 height 15
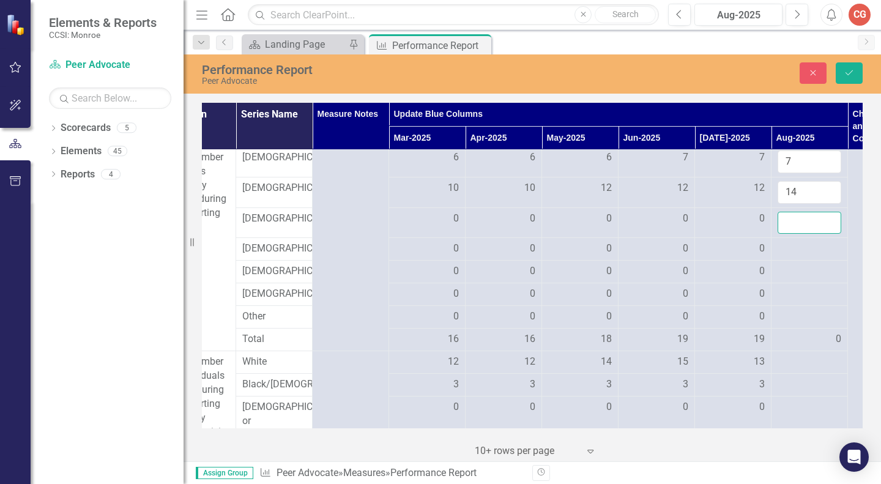
click at [787, 212] on input "number" at bounding box center [810, 223] width 64 height 23
type input "0"
click at [787, 246] on div at bounding box center [810, 249] width 64 height 15
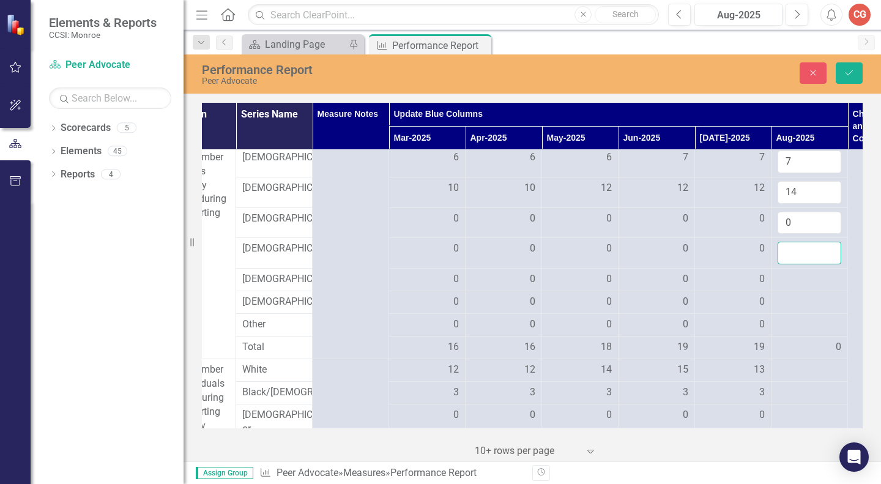
click at [787, 246] on input "number" at bounding box center [810, 253] width 64 height 23
type input "0"
click at [786, 275] on div at bounding box center [810, 279] width 64 height 15
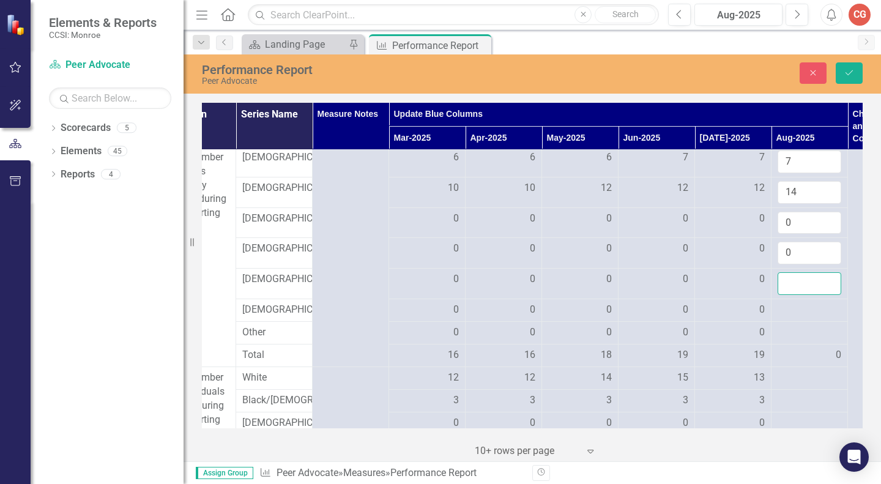
click at [786, 275] on input "number" at bounding box center [810, 283] width 64 height 23
type input "0"
click at [787, 308] on div at bounding box center [810, 310] width 64 height 15
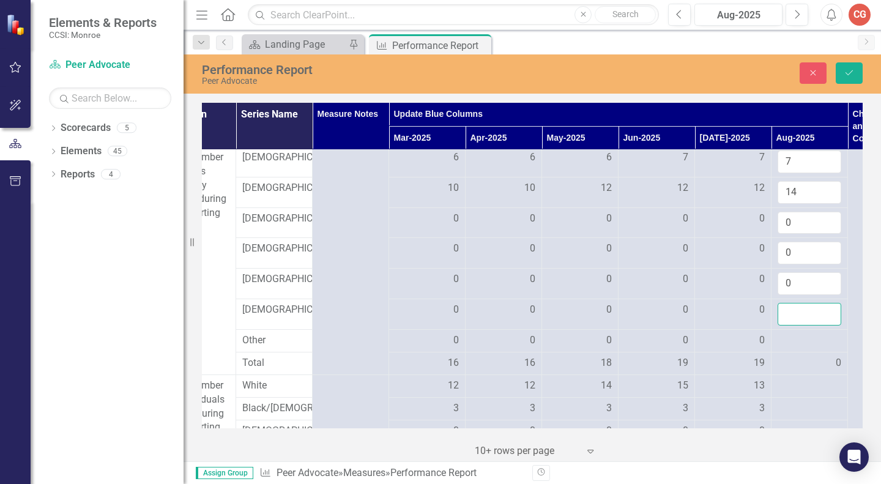
click at [787, 308] on input "number" at bounding box center [810, 314] width 64 height 23
type input "0"
click at [797, 343] on div at bounding box center [810, 340] width 64 height 15
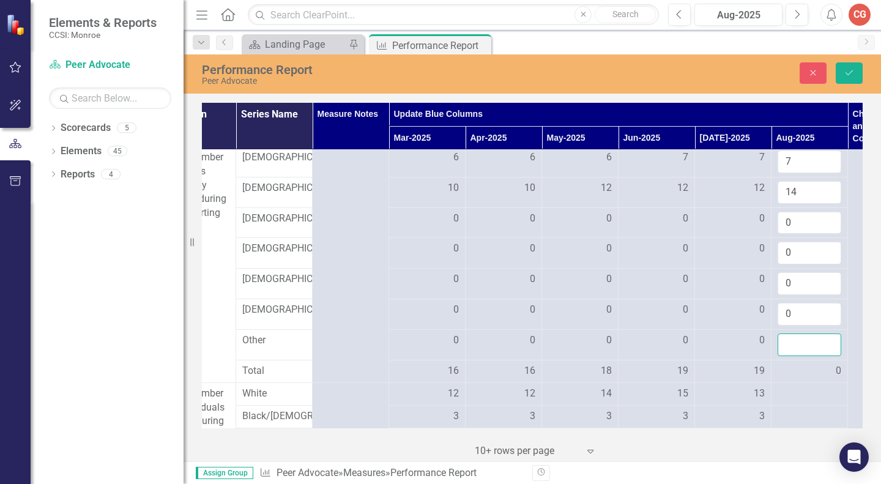
click at [797, 343] on input "number" at bounding box center [810, 344] width 64 height 23
type input "0"
click at [856, 71] on button "Save" at bounding box center [849, 72] width 27 height 21
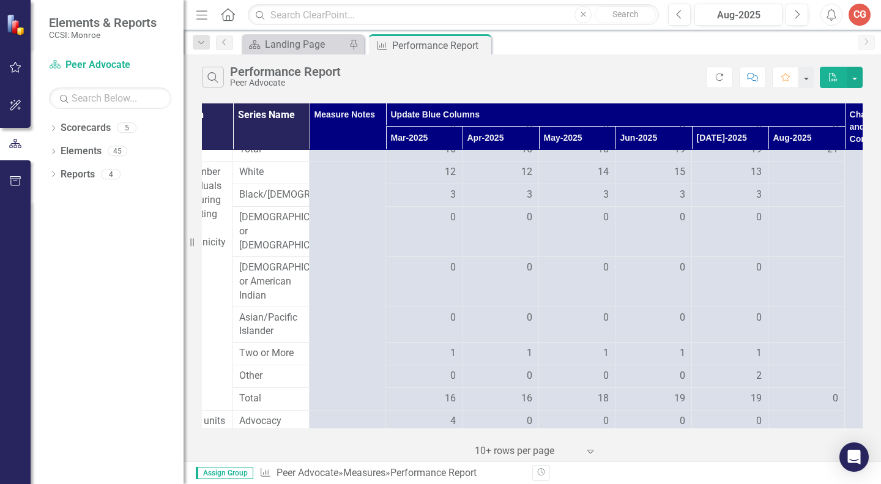
scroll to position [301, 122]
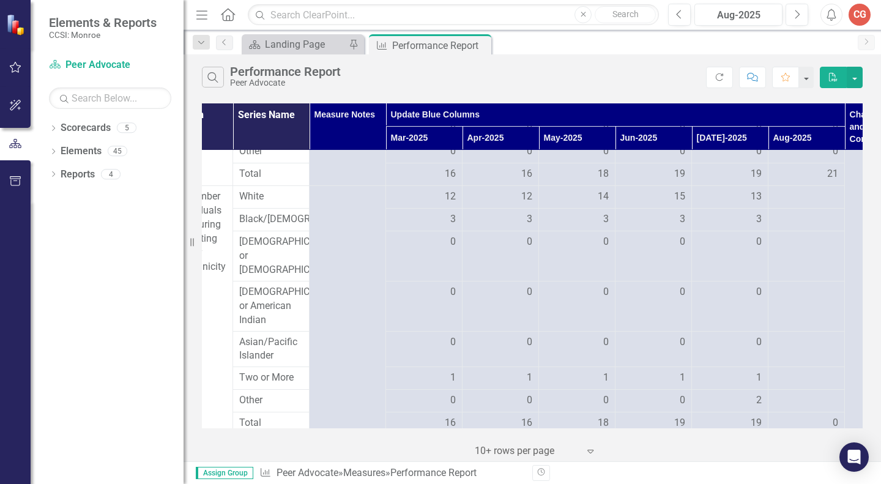
click at [800, 197] on div at bounding box center [806, 197] width 64 height 15
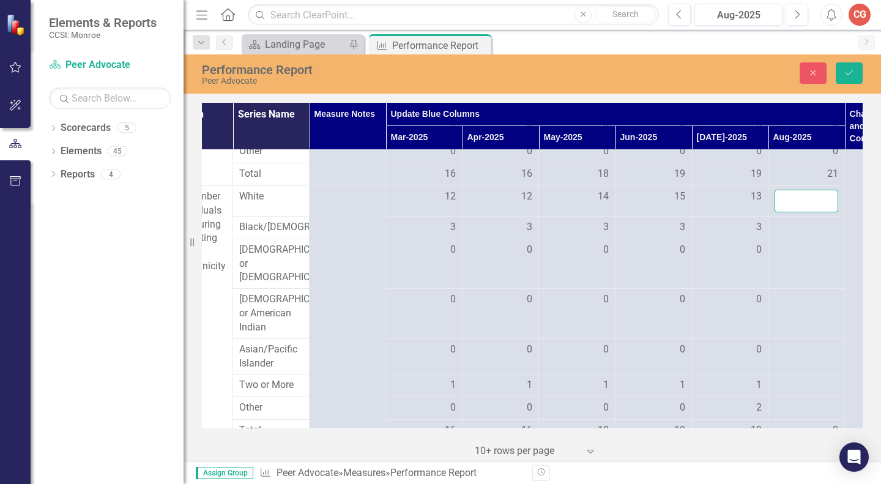
click at [800, 197] on input "number" at bounding box center [806, 201] width 64 height 23
type input "1"
type input "14"
click at [790, 225] on div at bounding box center [806, 227] width 64 height 15
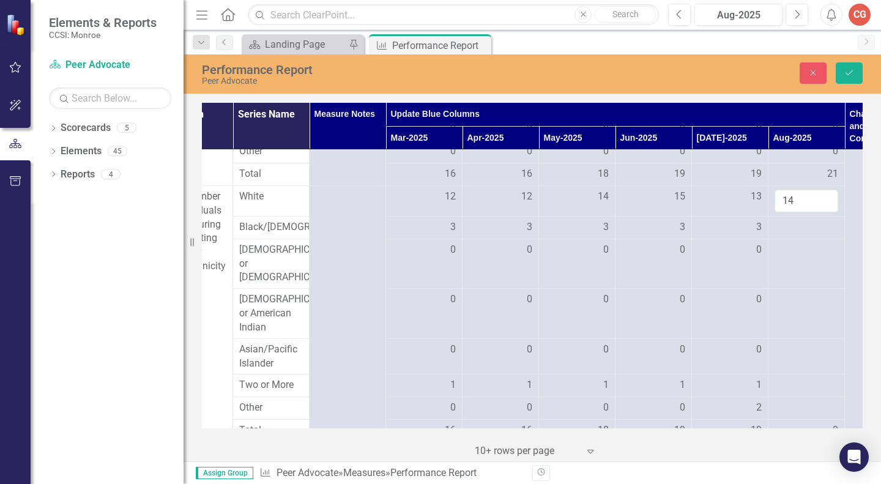
click at [790, 225] on div at bounding box center [806, 227] width 64 height 15
click at [790, 228] on div at bounding box center [806, 227] width 64 height 15
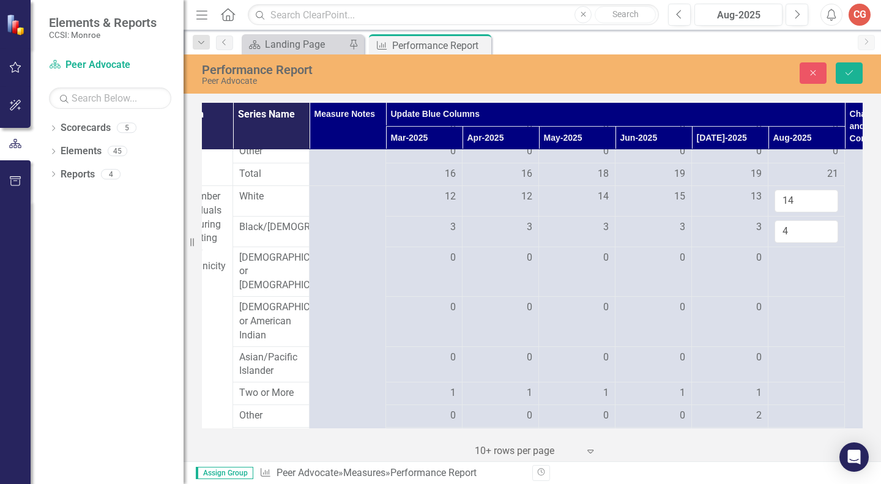
type input "4"
click at [800, 265] on div at bounding box center [806, 258] width 64 height 15
click at [800, 268] on input "number" at bounding box center [806, 262] width 64 height 23
type input "0"
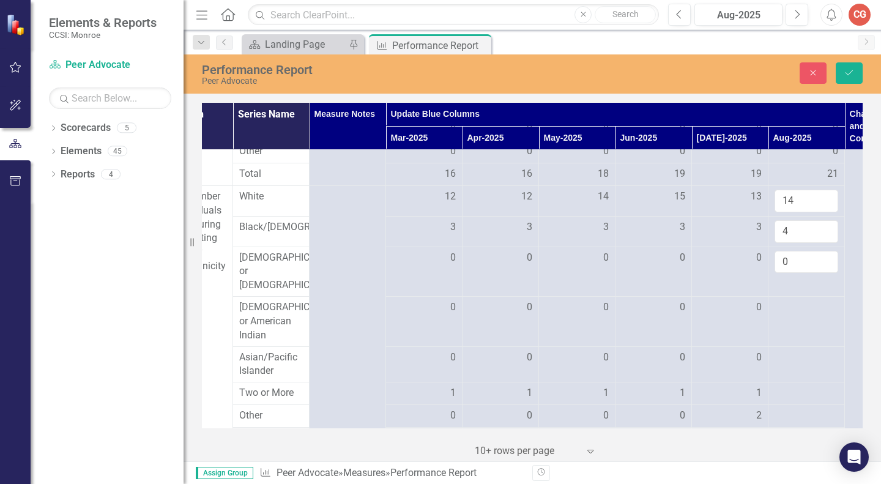
click at [789, 306] on td at bounding box center [806, 322] width 76 height 50
type input "0"
click at [792, 365] on div at bounding box center [806, 358] width 64 height 15
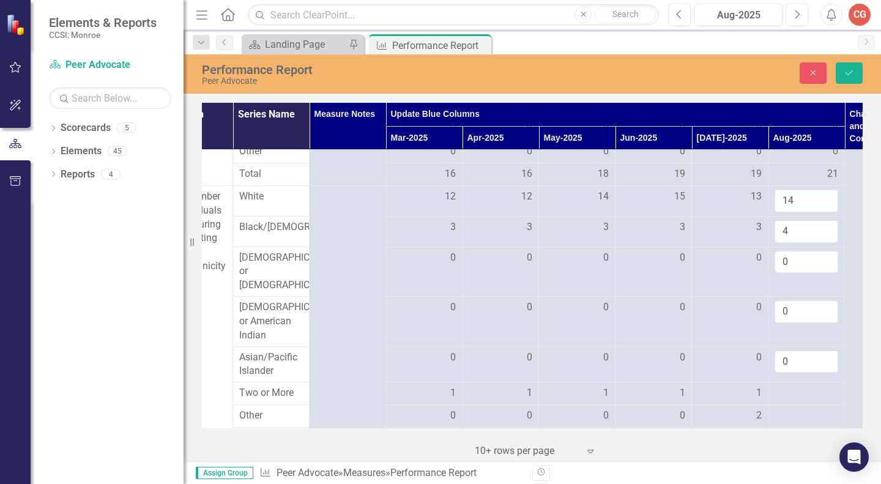
type input "0"
click at [785, 397] on div at bounding box center [806, 393] width 64 height 15
click at [785, 397] on input "number" at bounding box center [806, 397] width 64 height 23
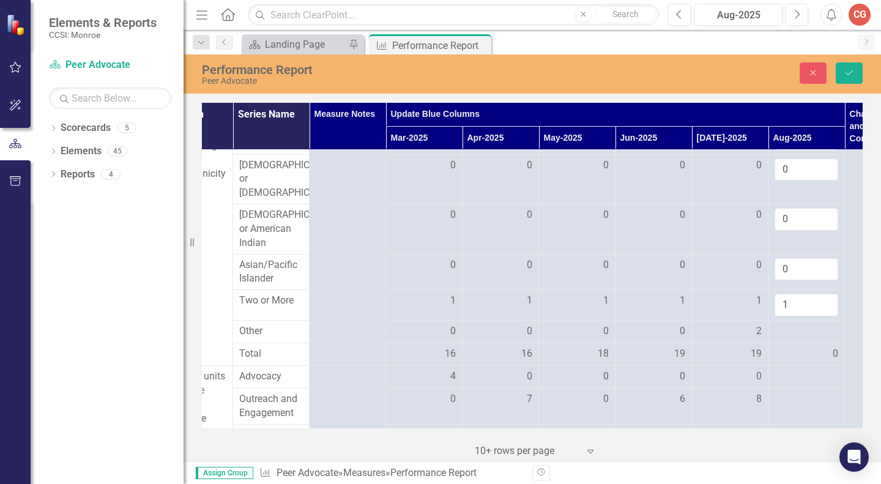
scroll to position [424, 122]
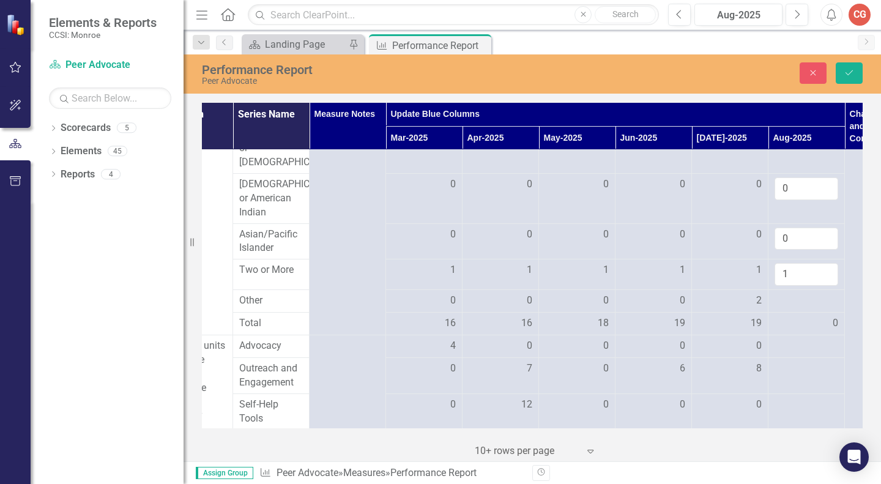
type input "1"
click at [800, 303] on div at bounding box center [806, 301] width 64 height 15
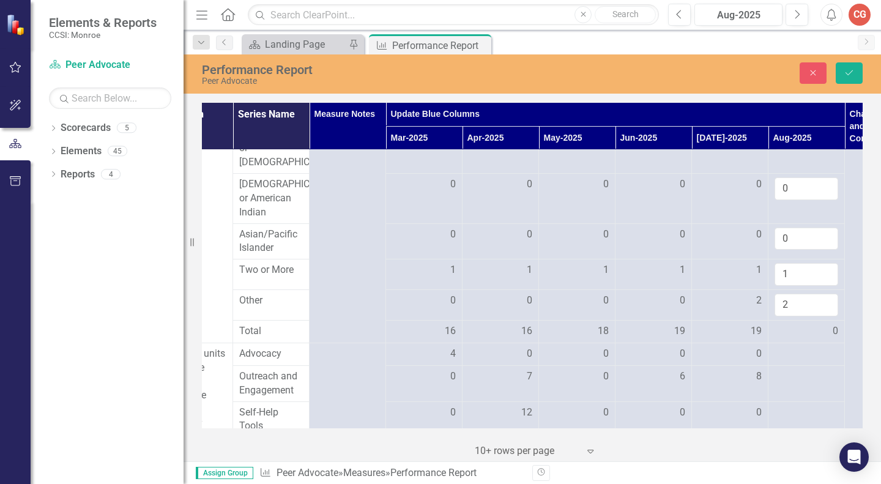
type input "2"
click at [854, 72] on icon "Save" at bounding box center [849, 73] width 11 height 9
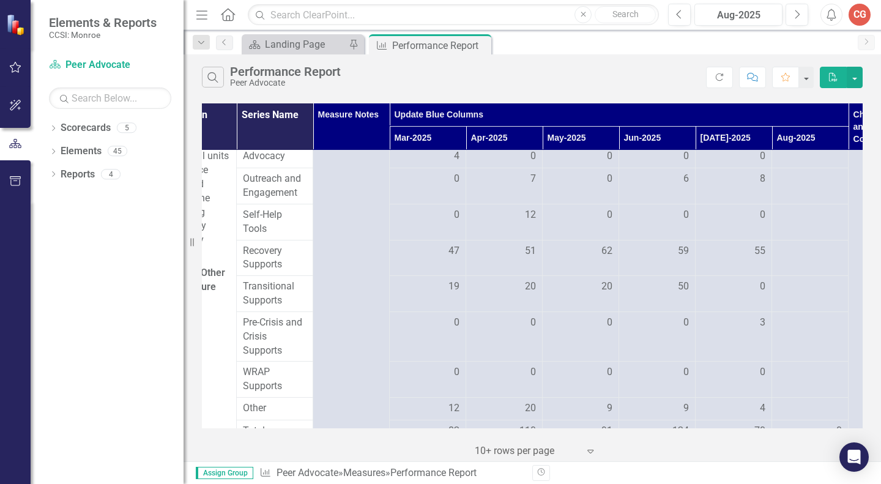
scroll to position [593, 119]
click at [811, 161] on div at bounding box center [810, 154] width 64 height 15
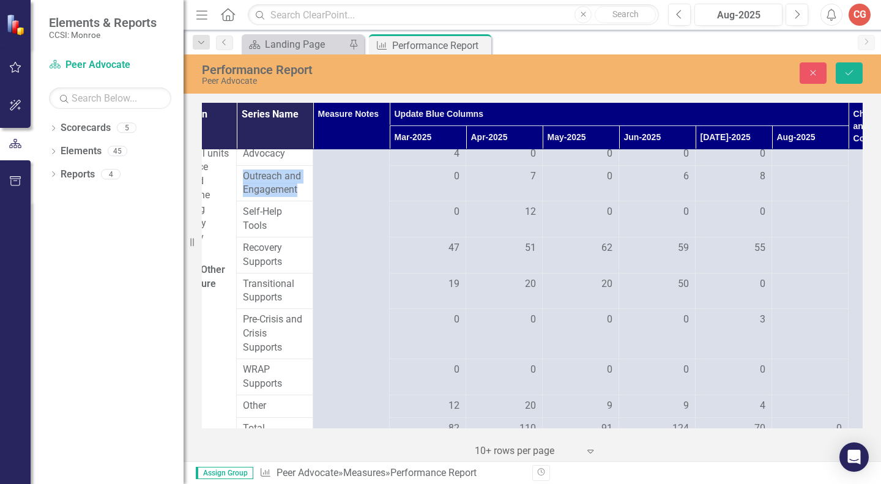
click at [811, 161] on div at bounding box center [810, 154] width 64 height 15
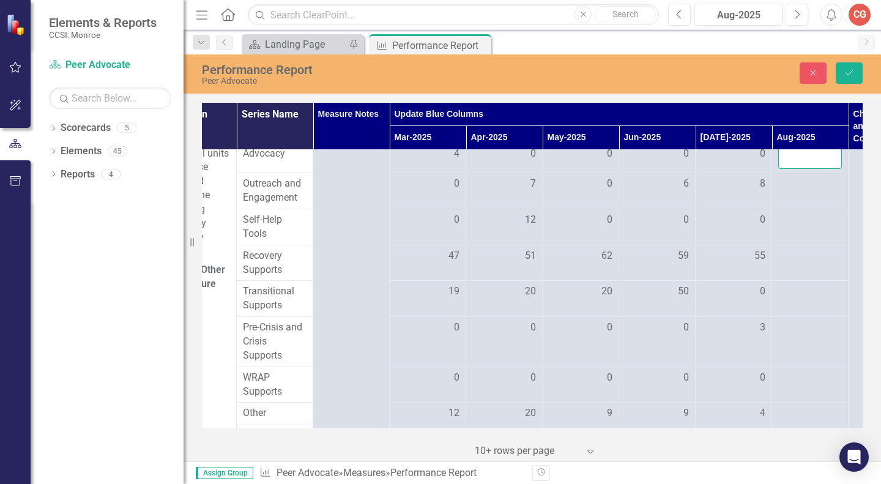
click at [811, 164] on input "number" at bounding box center [810, 158] width 64 height 23
type input "0"
click at [807, 191] on div at bounding box center [810, 184] width 64 height 15
type input "0"
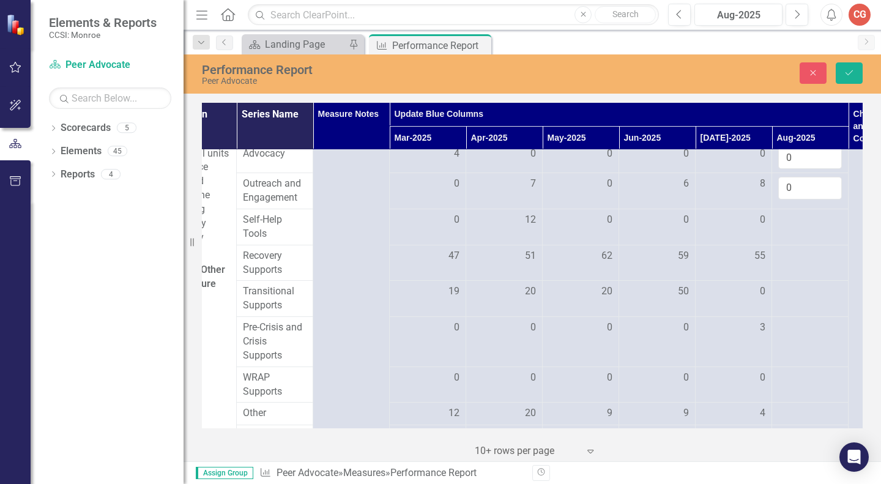
click at [802, 228] on div at bounding box center [810, 220] width 64 height 15
type input "0"
click at [798, 264] on div at bounding box center [810, 256] width 64 height 15
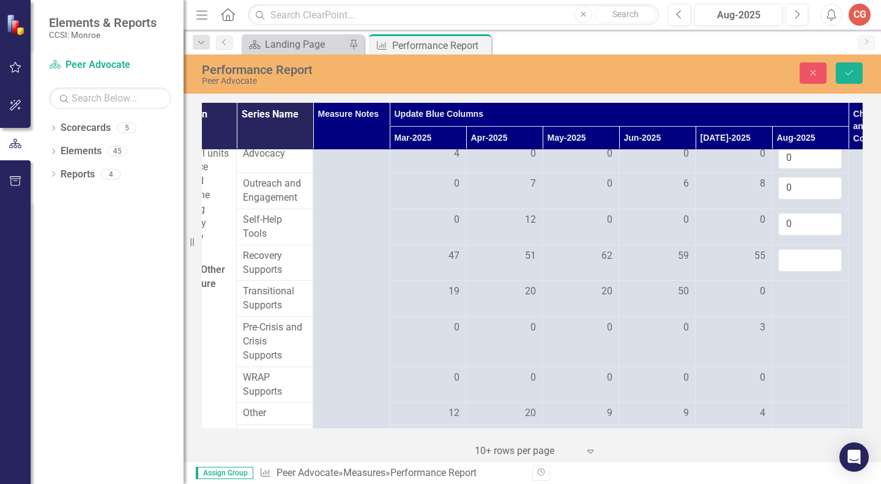
click at [798, 268] on input "number" at bounding box center [810, 260] width 64 height 23
type input "46"
click at [800, 299] on div at bounding box center [810, 291] width 64 height 15
type input "21"
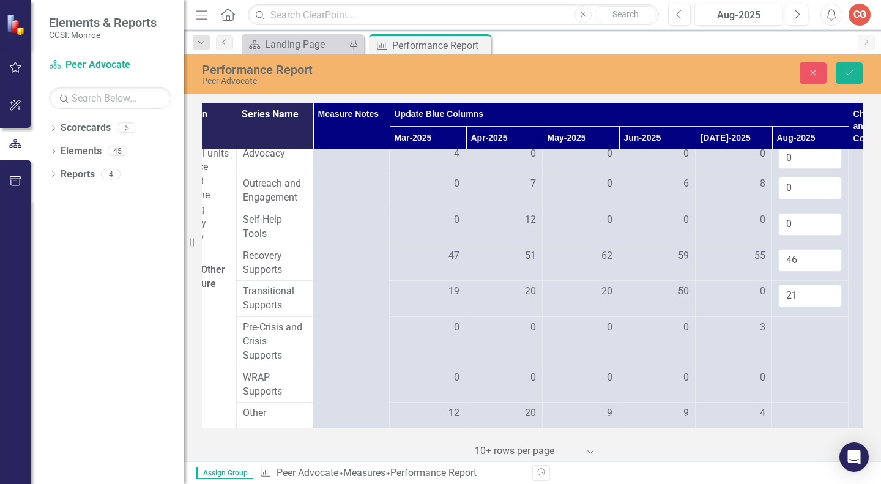
click at [801, 350] on td at bounding box center [810, 342] width 76 height 50
click at [801, 343] on input "number" at bounding box center [810, 332] width 64 height 23
type input "1"
click at [802, 385] on div at bounding box center [810, 378] width 64 height 15
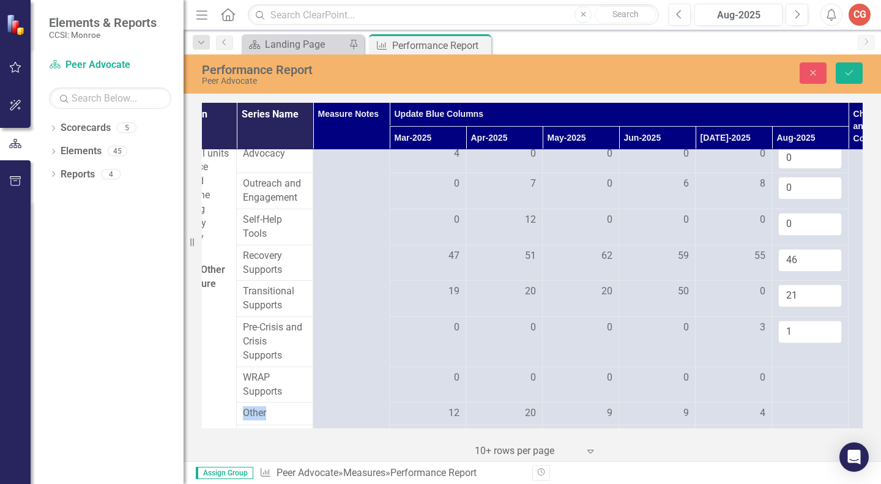
click at [802, 385] on div at bounding box center [810, 378] width 64 height 15
click at [802, 390] on input "number" at bounding box center [810, 382] width 64 height 23
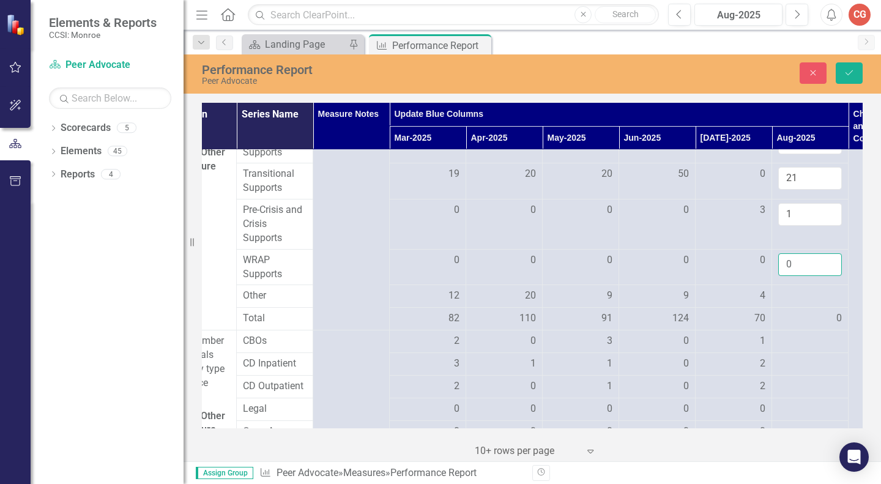
scroll to position [716, 119]
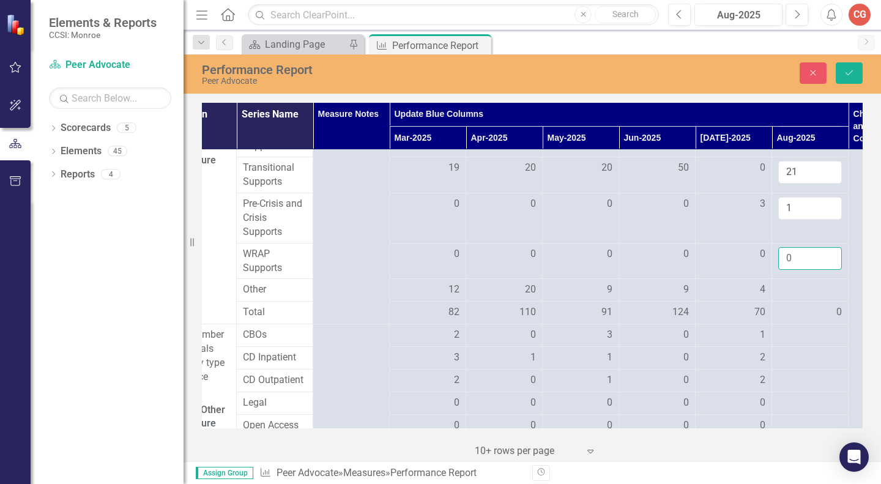
type input "0"
click at [795, 297] on div at bounding box center [810, 290] width 64 height 15
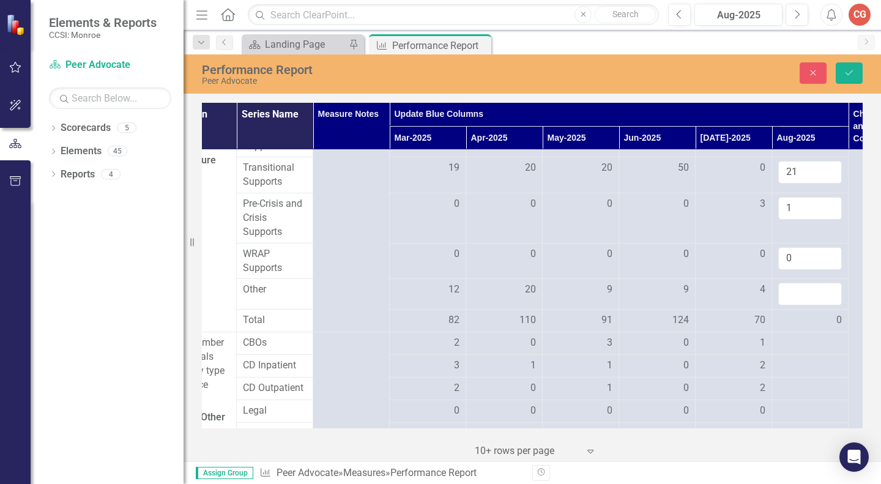
click at [795, 305] on input "number" at bounding box center [810, 294] width 64 height 23
click at [793, 304] on input "number" at bounding box center [810, 294] width 64 height 23
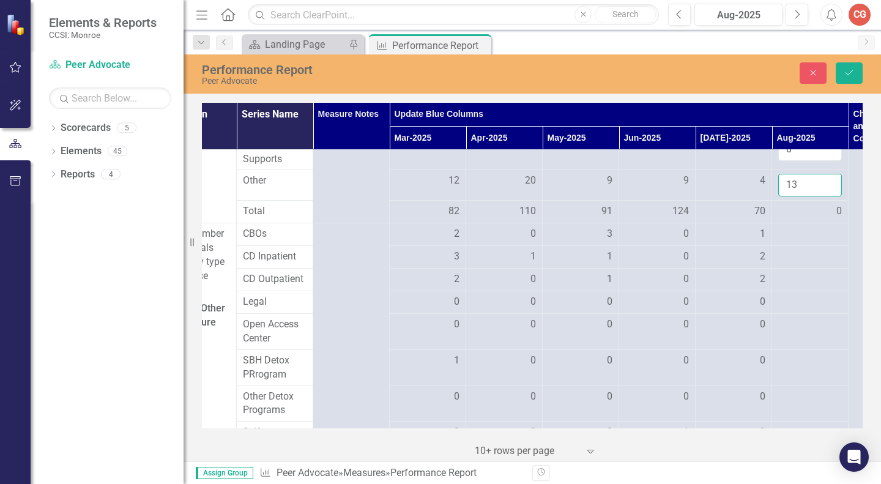
scroll to position [827, 119]
type input "13"
click at [851, 69] on icon "Save" at bounding box center [849, 73] width 11 height 9
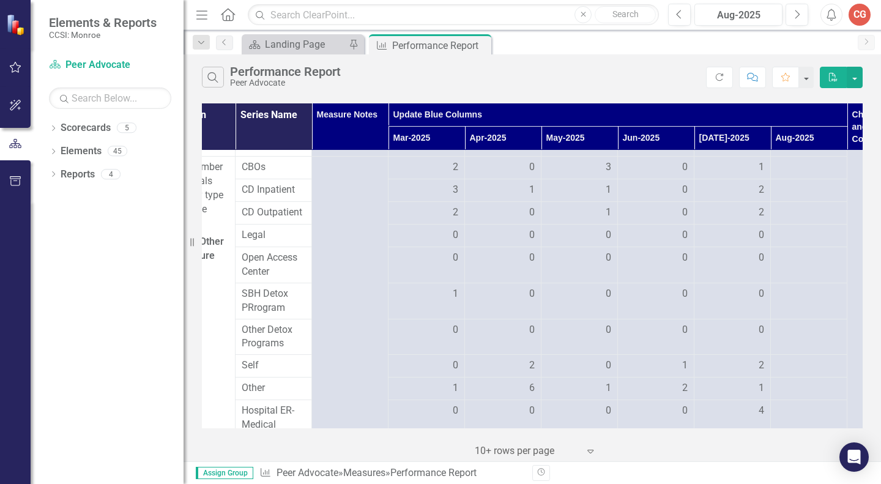
scroll to position [894, 120]
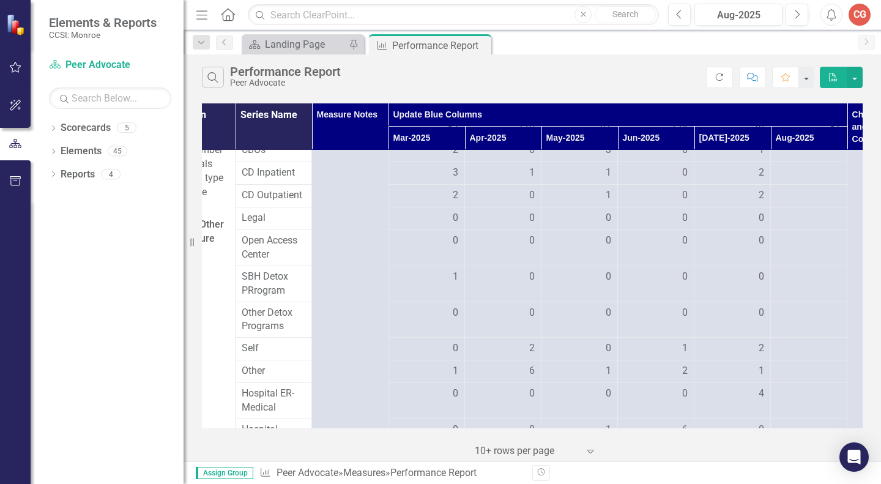
click at [798, 158] on div at bounding box center [809, 150] width 64 height 15
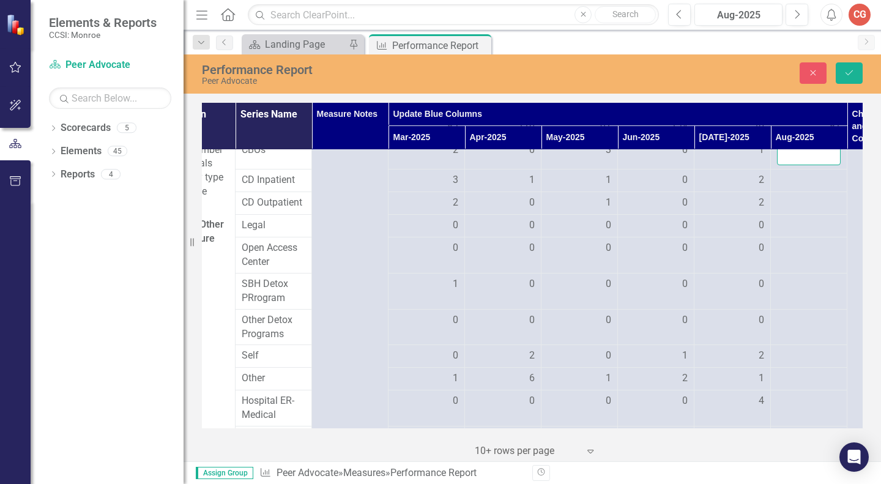
click at [798, 163] on input "number" at bounding box center [809, 154] width 64 height 23
type input "6"
click at [799, 188] on div at bounding box center [809, 180] width 64 height 15
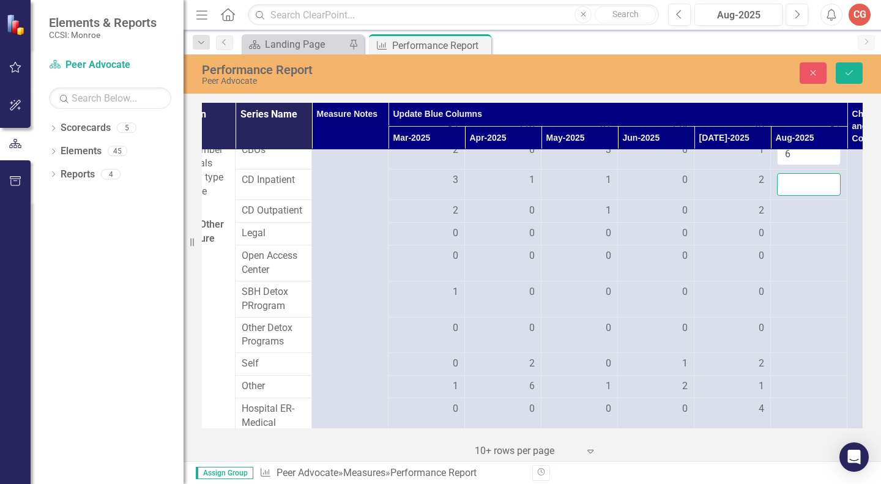
click at [799, 195] on input "number" at bounding box center [809, 184] width 64 height 23
type input "0"
click at [795, 218] on div at bounding box center [809, 211] width 64 height 15
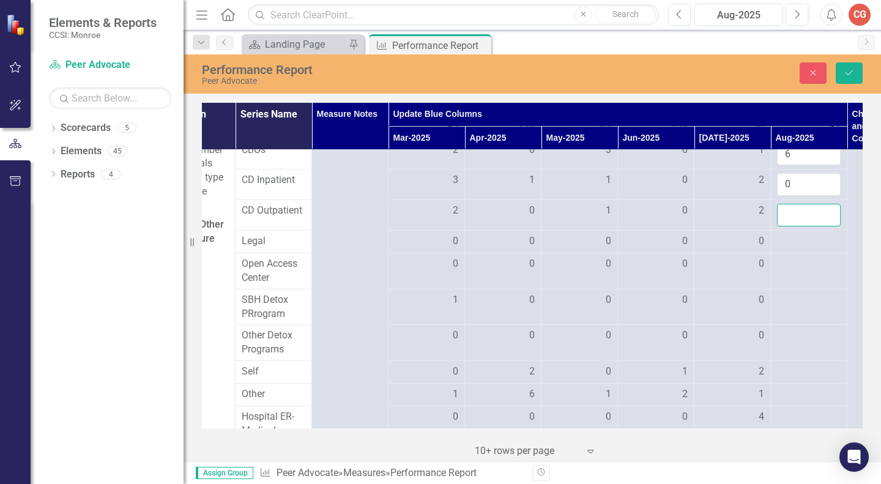
click at [795, 226] on input "number" at bounding box center [809, 215] width 64 height 23
type input "1"
drag, startPoint x: 863, startPoint y: 271, endPoint x: 860, endPoint y: 285, distance: 14.3
click at [860, 285] on div "Measures Definition Series Name Measure Notes Update Blue Columns Challenges/Ch…" at bounding box center [532, 281] width 697 height 362
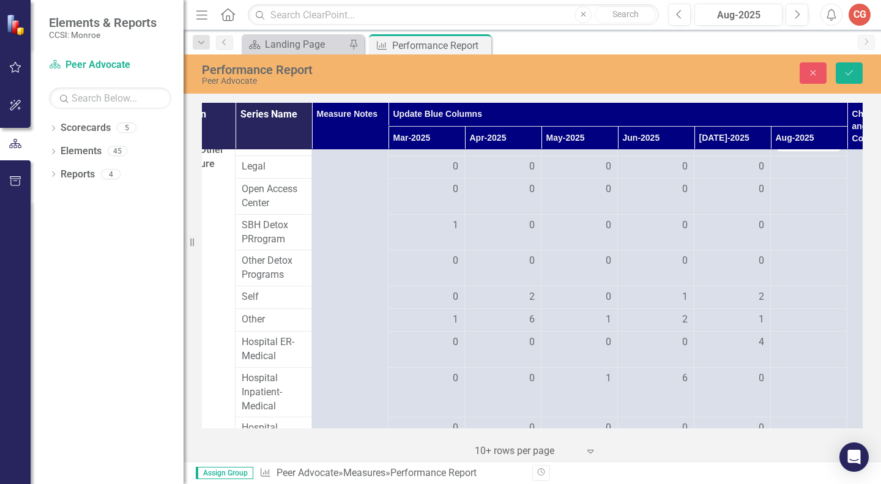
scroll to position [961, 120]
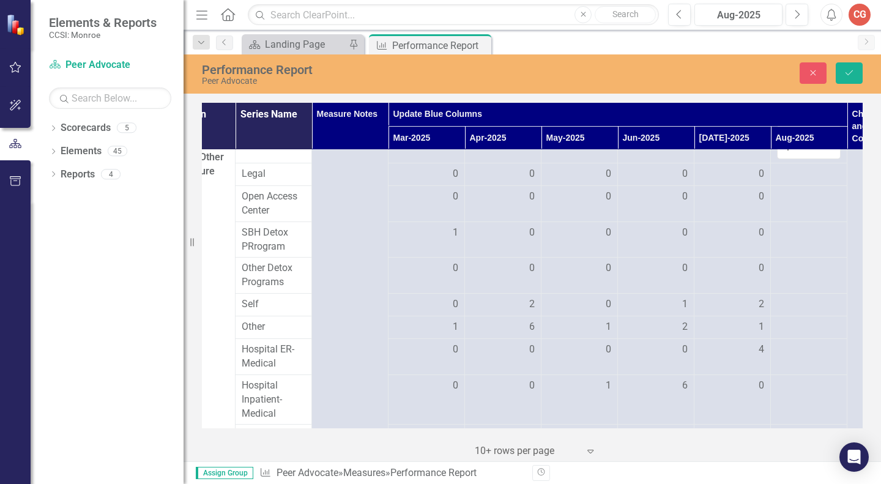
click at [783, 335] on div at bounding box center [809, 327] width 64 height 15
click at [783, 341] on input "number" at bounding box center [809, 331] width 64 height 23
type input "2"
click at [789, 182] on div at bounding box center [809, 174] width 64 height 15
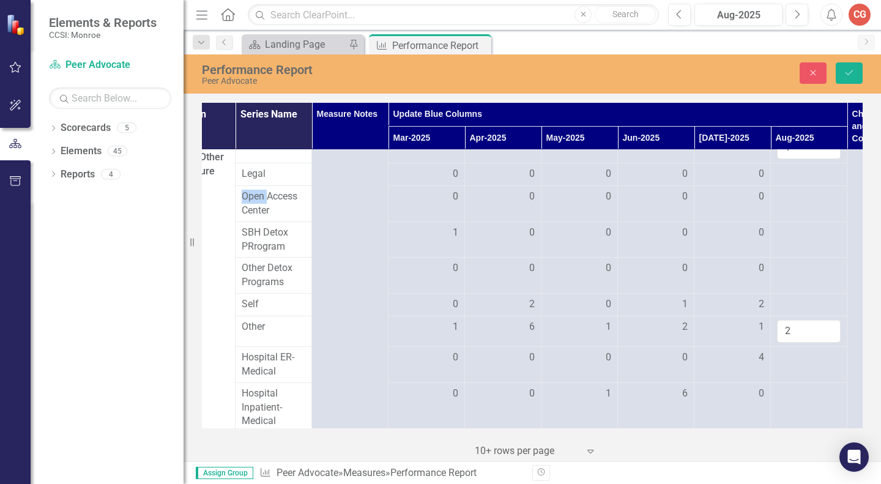
click at [789, 182] on div at bounding box center [809, 174] width 64 height 15
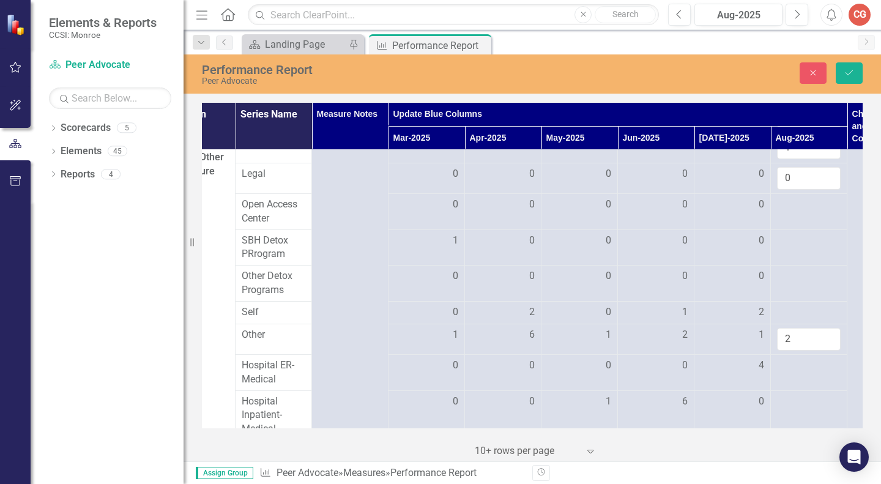
type input "0"
click at [796, 229] on td at bounding box center [809, 211] width 76 height 36
click at [796, 220] on input "number" at bounding box center [809, 209] width 64 height 23
type input "0"
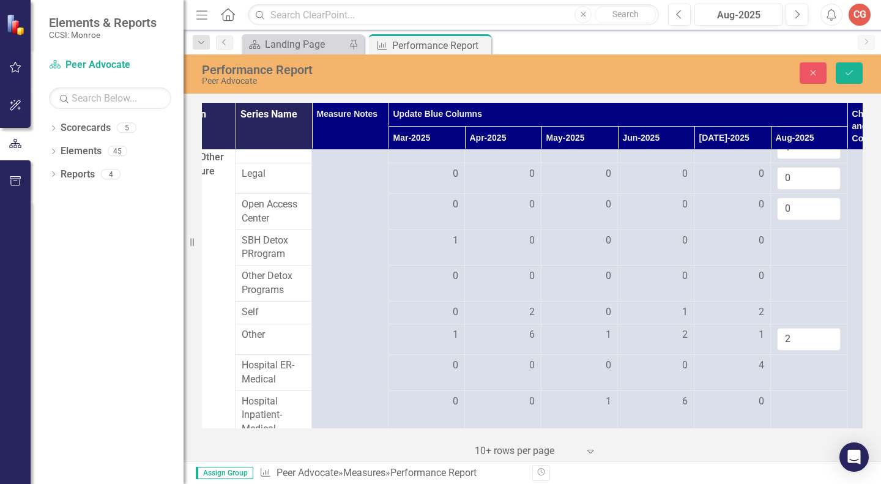
click at [792, 262] on td at bounding box center [809, 247] width 76 height 36
click at [792, 256] on input "number" at bounding box center [809, 245] width 64 height 23
type input "0"
click at [796, 284] on div at bounding box center [809, 276] width 64 height 15
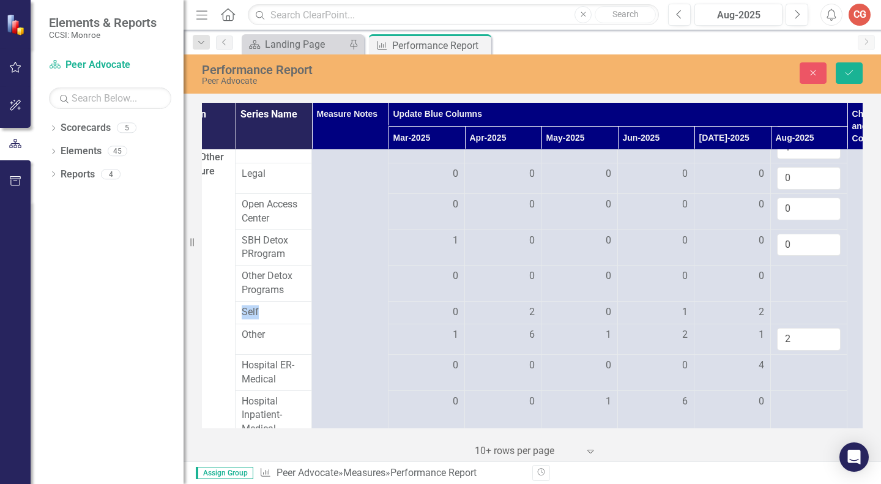
click at [796, 284] on div at bounding box center [809, 276] width 64 height 15
click at [796, 286] on input "number" at bounding box center [809, 280] width 64 height 23
type input "-0"
type input "9"
type input "0"
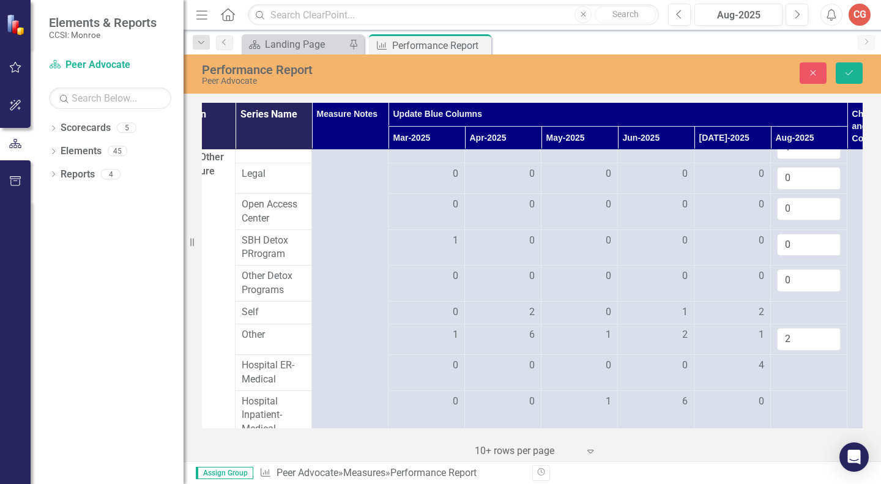
click at [795, 320] on div at bounding box center [809, 312] width 64 height 15
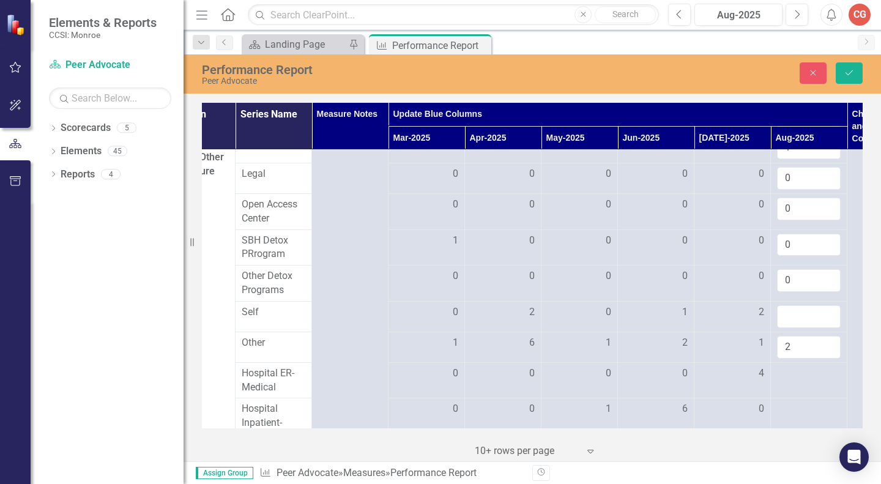
click at [795, 328] on input "number" at bounding box center [809, 316] width 64 height 23
type input "0"
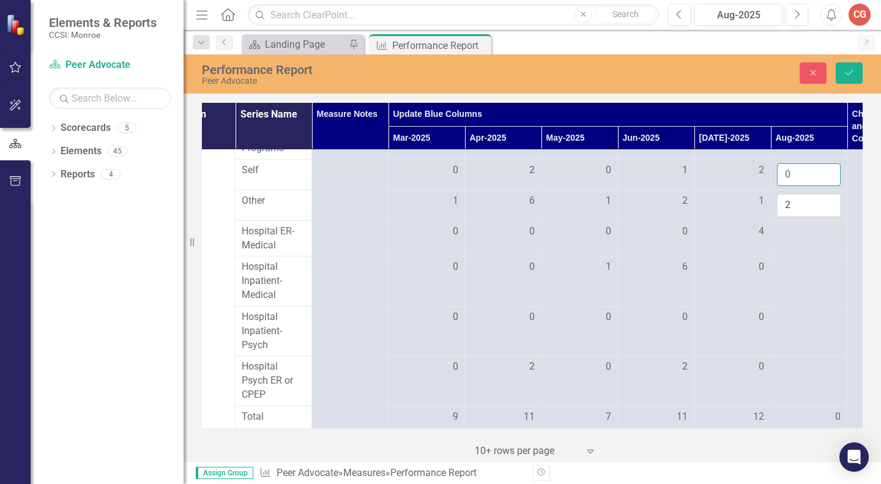
scroll to position [1099, 120]
click at [795, 279] on div at bounding box center [809, 271] width 64 height 15
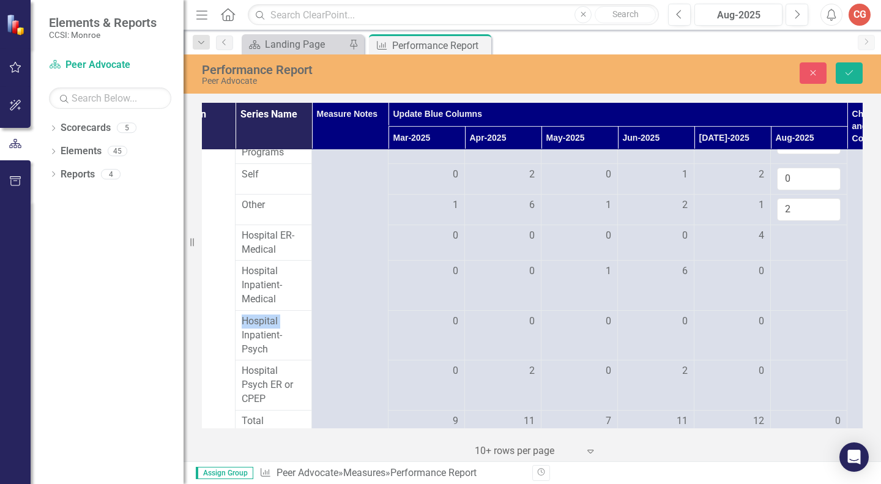
click at [795, 279] on div at bounding box center [809, 271] width 64 height 15
click at [795, 283] on input "number" at bounding box center [809, 275] width 64 height 23
type input "1"
click at [790, 243] on div at bounding box center [809, 236] width 64 height 15
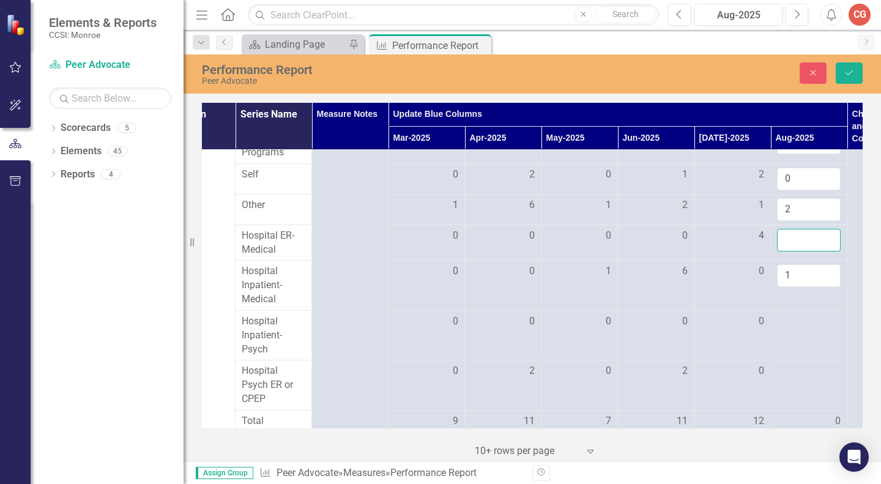
click at [790, 251] on input "number" at bounding box center [809, 240] width 64 height 23
type input "0"
click at [793, 329] on div at bounding box center [809, 321] width 64 height 15
type input "0"
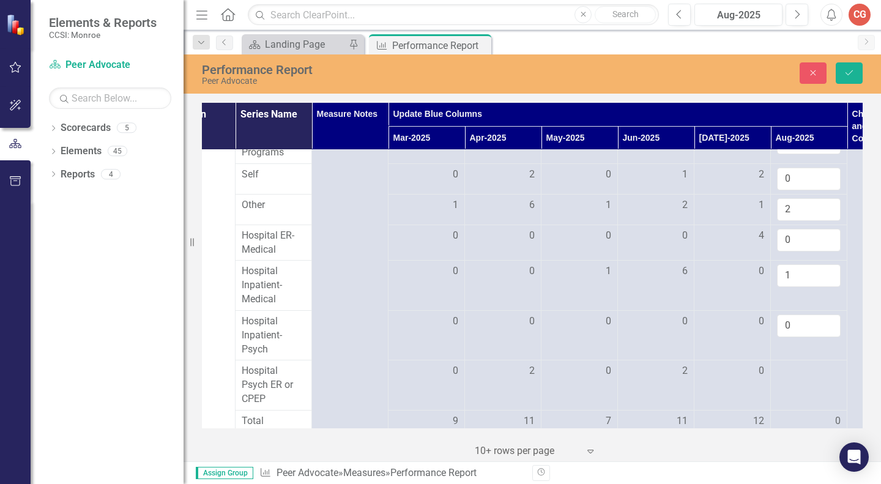
click at [789, 379] on div at bounding box center [809, 371] width 64 height 15
click at [789, 387] on input "number" at bounding box center [809, 375] width 64 height 23
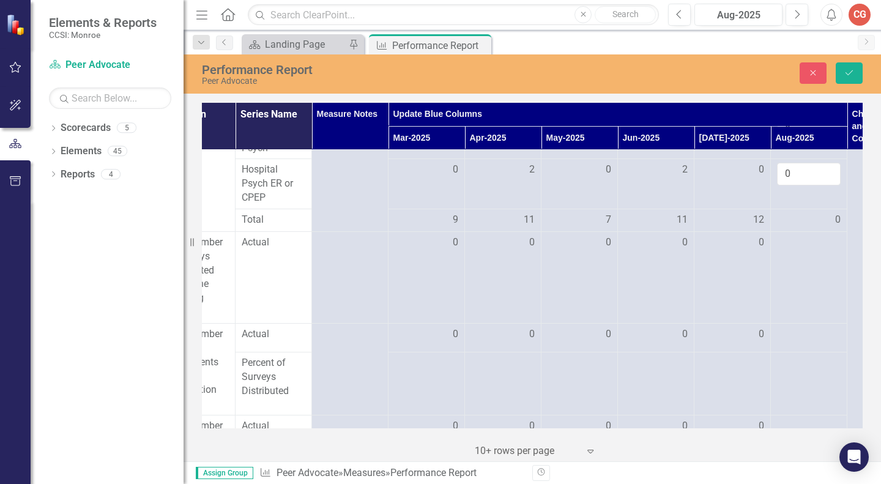
scroll to position [1304, 120]
type input "0"
click at [792, 247] on div at bounding box center [809, 239] width 64 height 15
click at [792, 254] on input "number" at bounding box center [809, 243] width 64 height 23
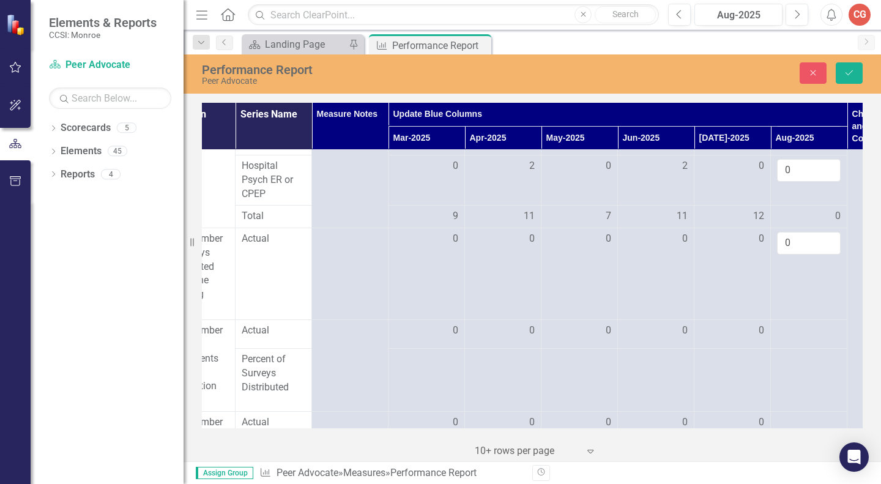
type input "0"
click at [793, 338] on div at bounding box center [809, 331] width 64 height 15
click at [793, 344] on input "number" at bounding box center [809, 335] width 64 height 23
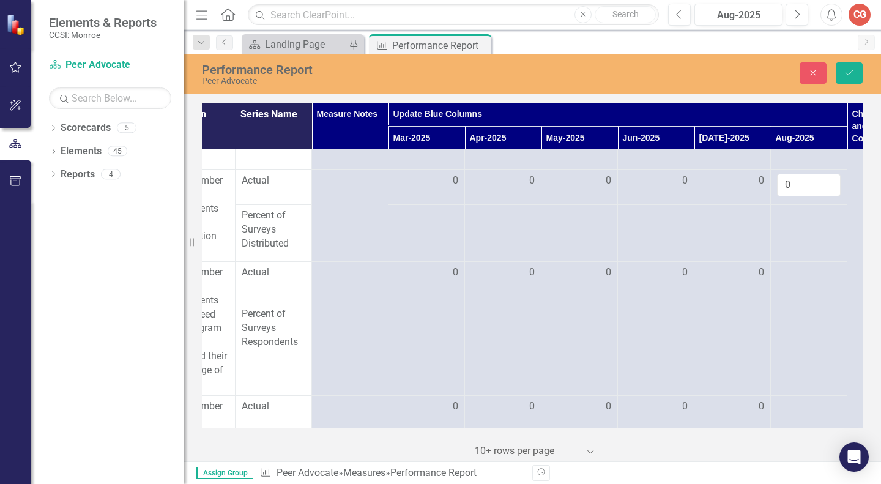
scroll to position [1469, 120]
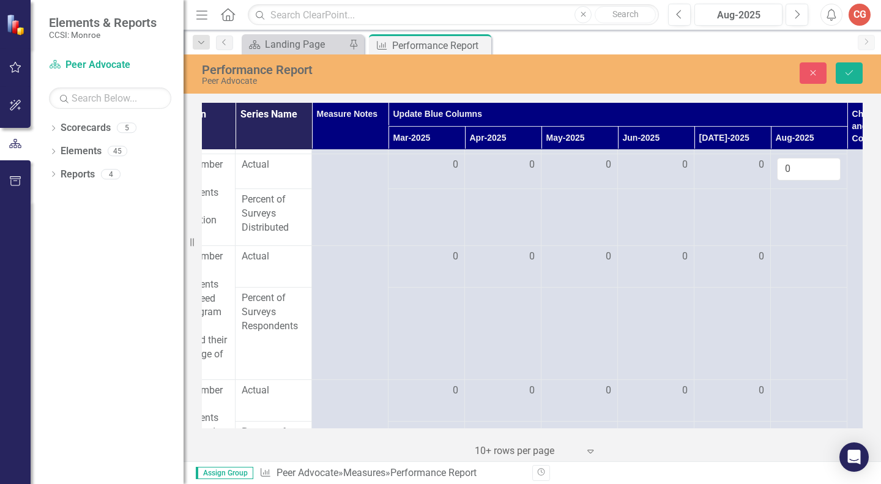
type input "0"
click at [787, 280] on td at bounding box center [809, 267] width 76 height 42
click at [787, 272] on input "number" at bounding box center [809, 261] width 64 height 23
type input "0"
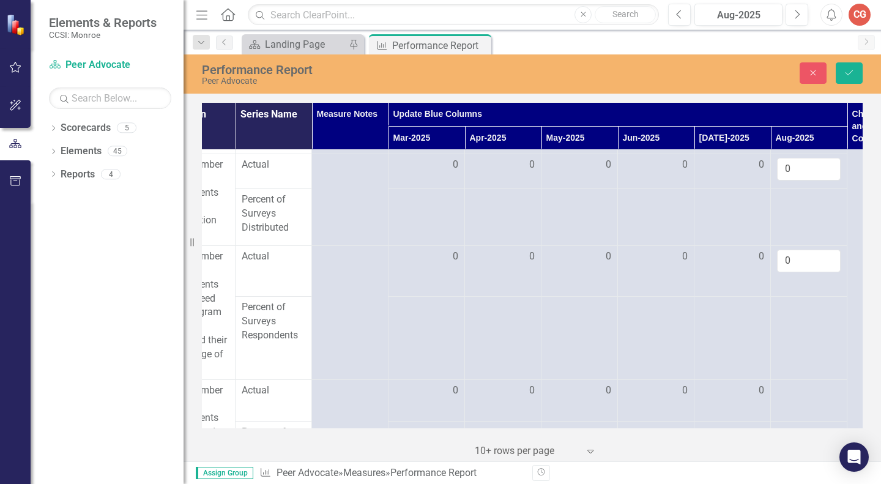
click at [781, 398] on div at bounding box center [809, 391] width 64 height 15
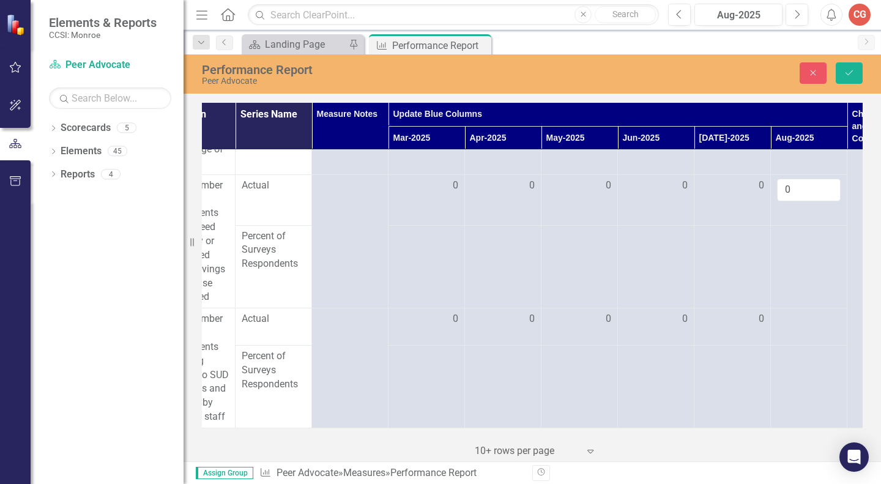
scroll to position [1697, 120]
type input "0"
click at [797, 312] on div at bounding box center [809, 319] width 64 height 15
click at [797, 312] on input "number" at bounding box center [809, 323] width 64 height 23
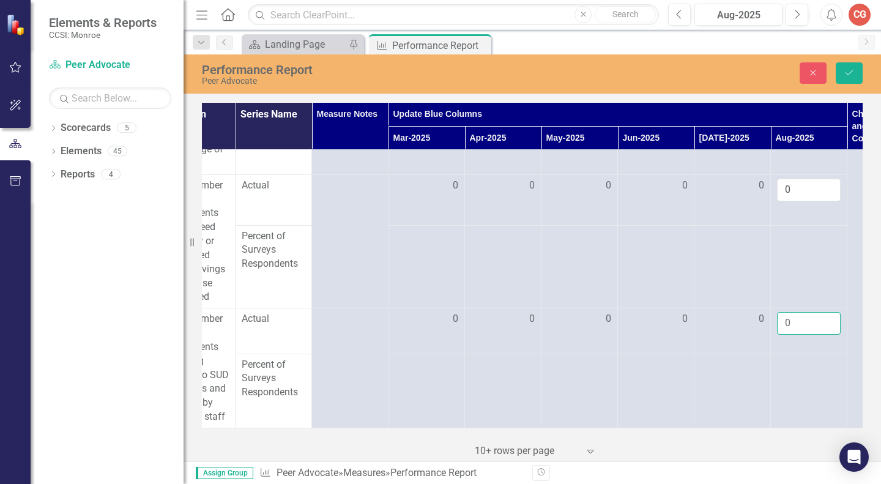
type input "0"
click at [852, 67] on button "Save" at bounding box center [849, 72] width 27 height 21
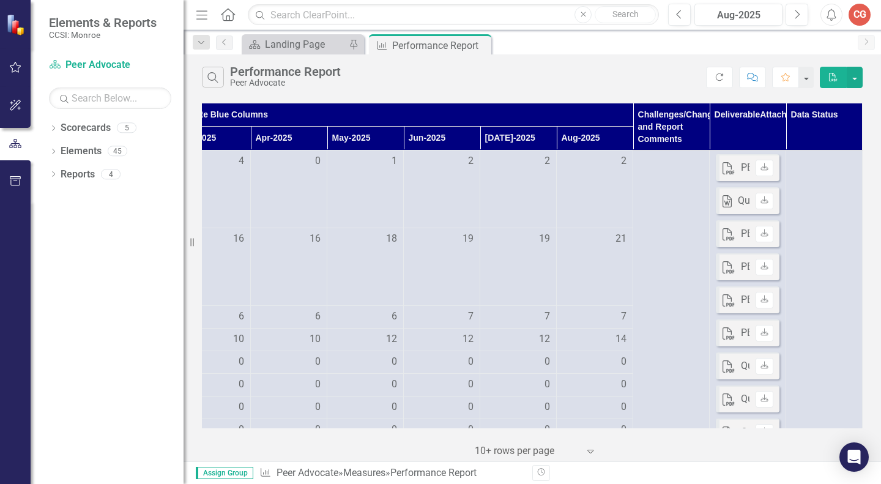
scroll to position [0, 116]
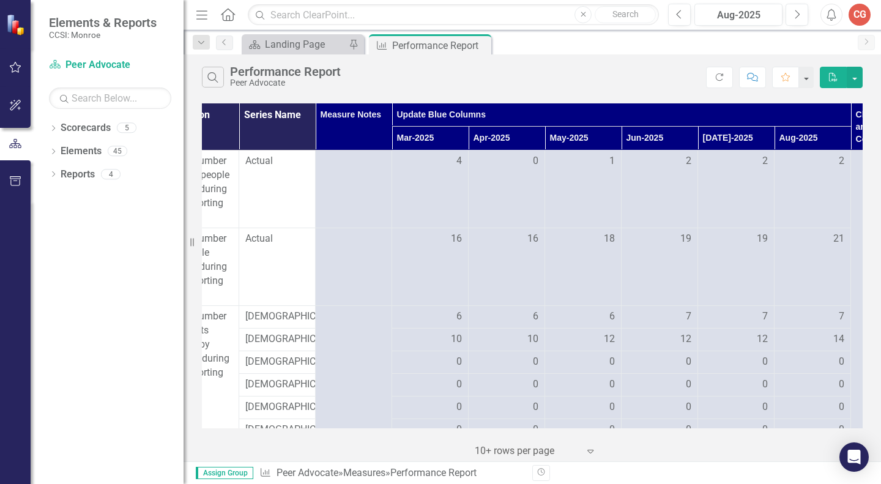
click at [674, 418] on td "0" at bounding box center [660, 407] width 76 height 23
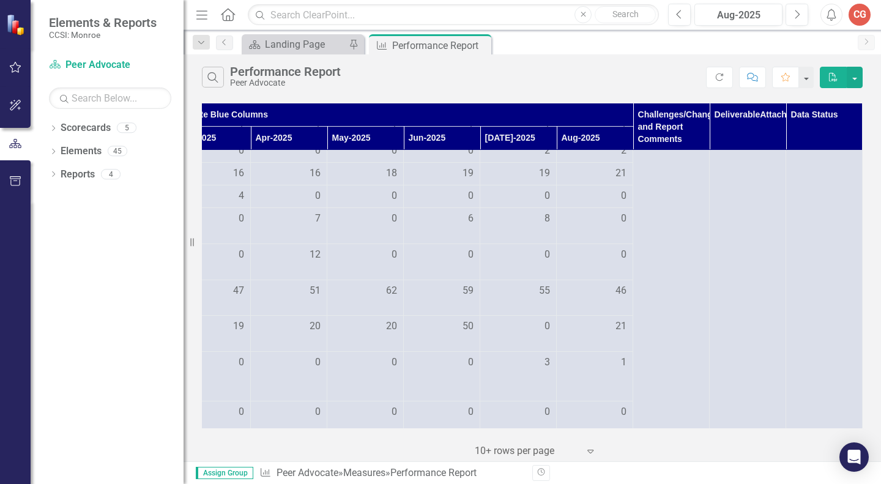
scroll to position [545, 343]
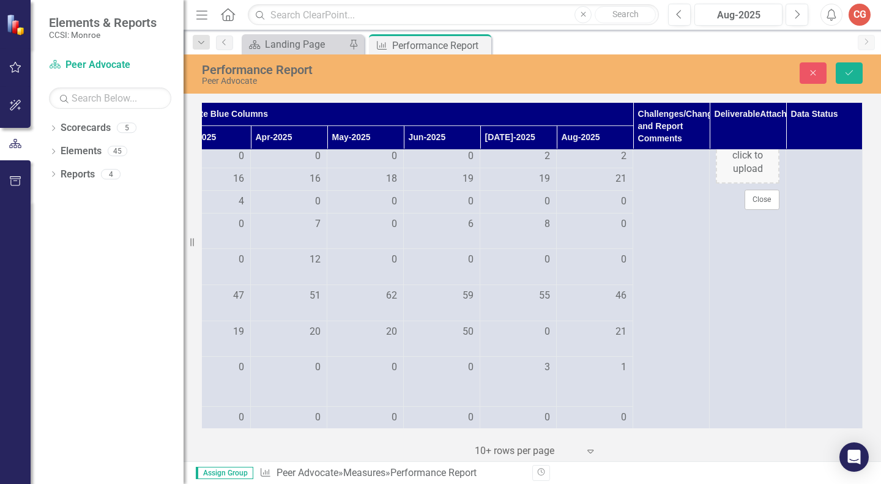
click at [729, 171] on div "Drop pdfs, images, or office documents here or click to upload" at bounding box center [748, 127] width 64 height 113
click at [854, 69] on icon "Save" at bounding box center [849, 73] width 11 height 9
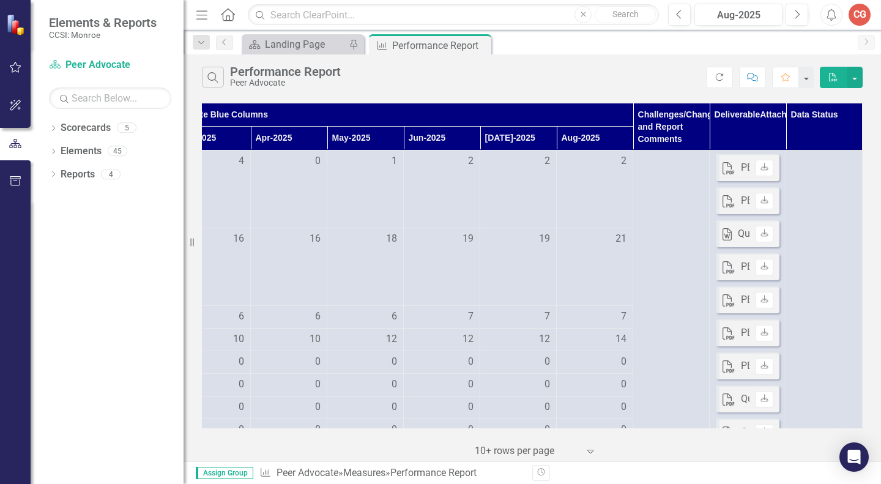
scroll to position [0, 343]
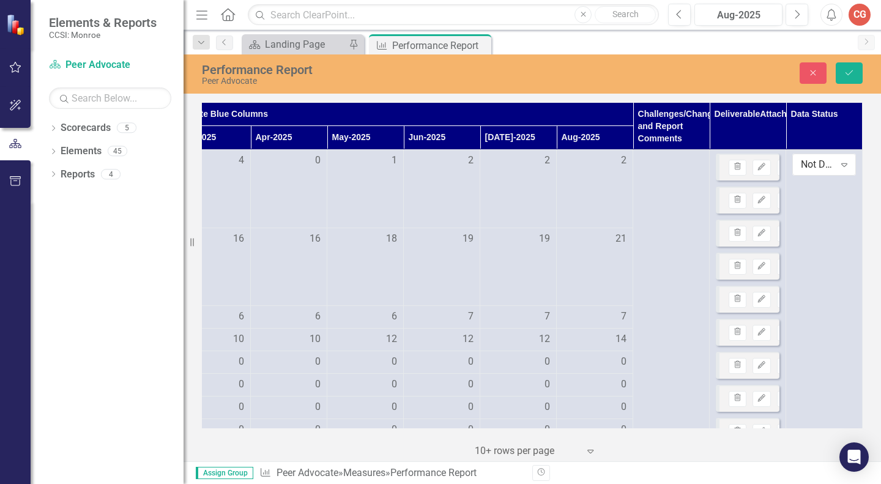
click at [838, 165] on icon "Expand" at bounding box center [844, 165] width 12 height 10
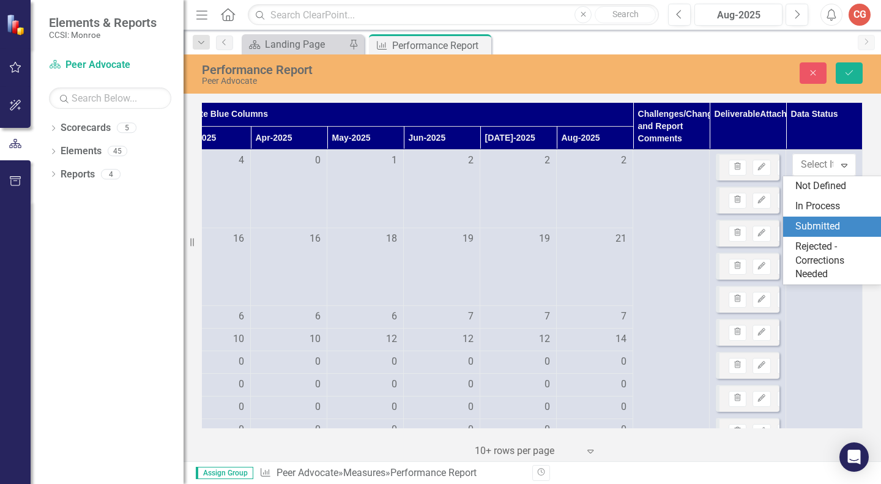
click at [811, 228] on div "Submitted" at bounding box center [834, 227] width 78 height 14
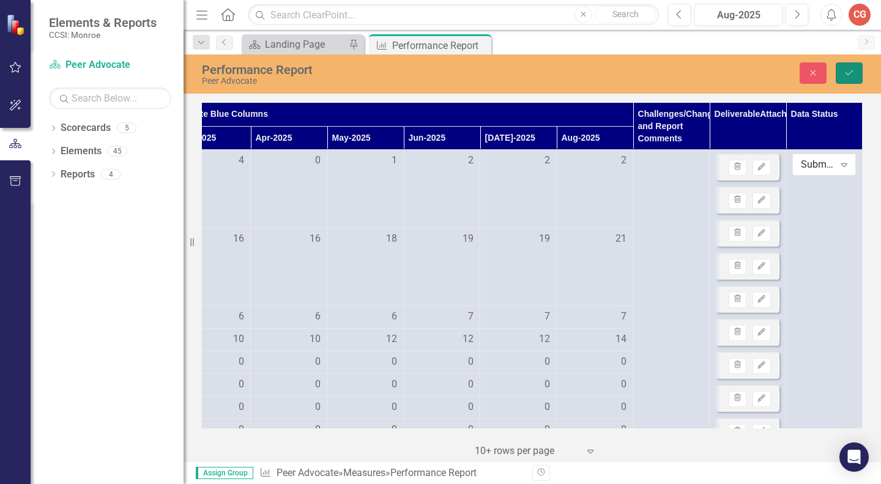
click at [855, 63] on button "Save" at bounding box center [849, 72] width 27 height 21
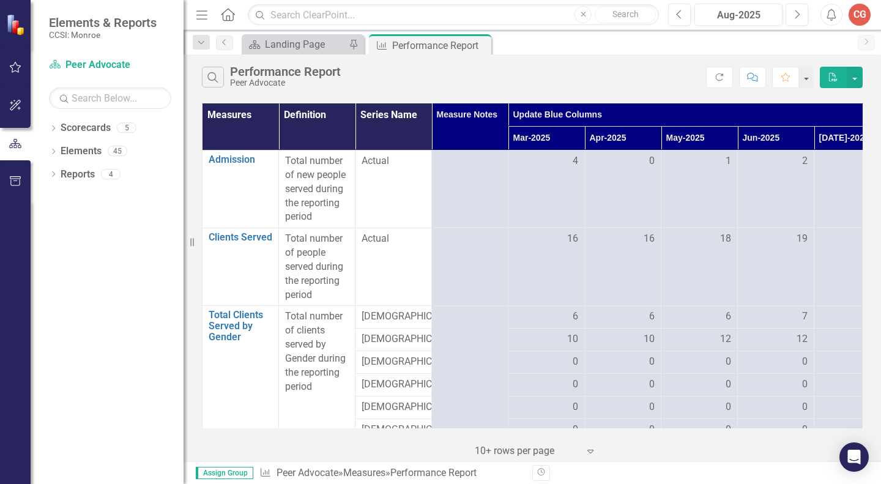
click at [0, 0] on icon at bounding box center [0, 0] width 0 height 0
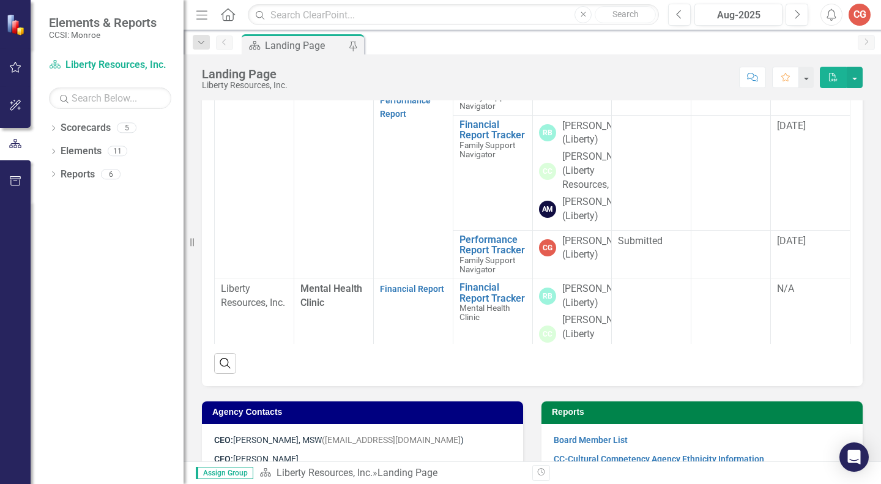
scroll to position [494, 0]
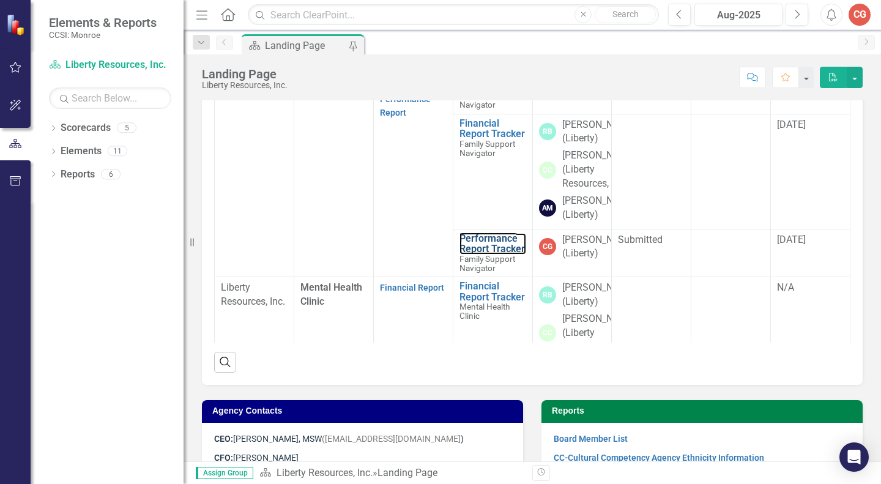
click at [491, 254] on link "Performance Report Tracker" at bounding box center [492, 243] width 67 height 21
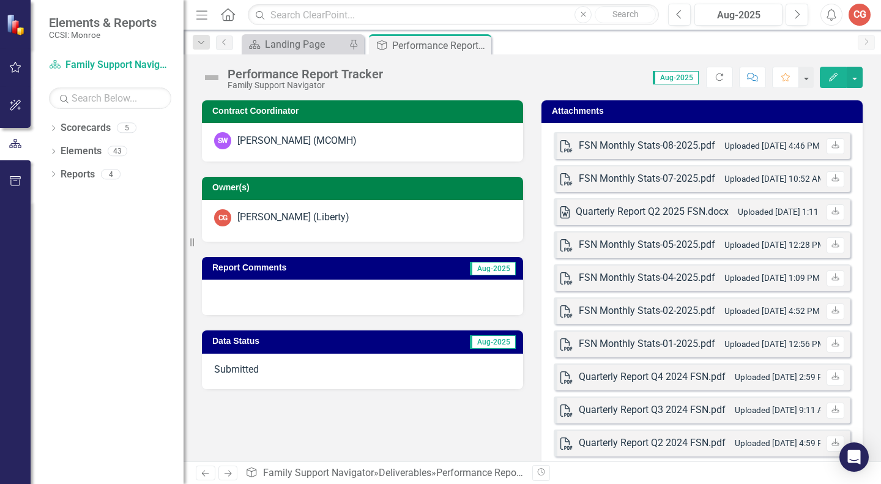
click at [856, 15] on div "CG" at bounding box center [859, 15] width 22 height 22
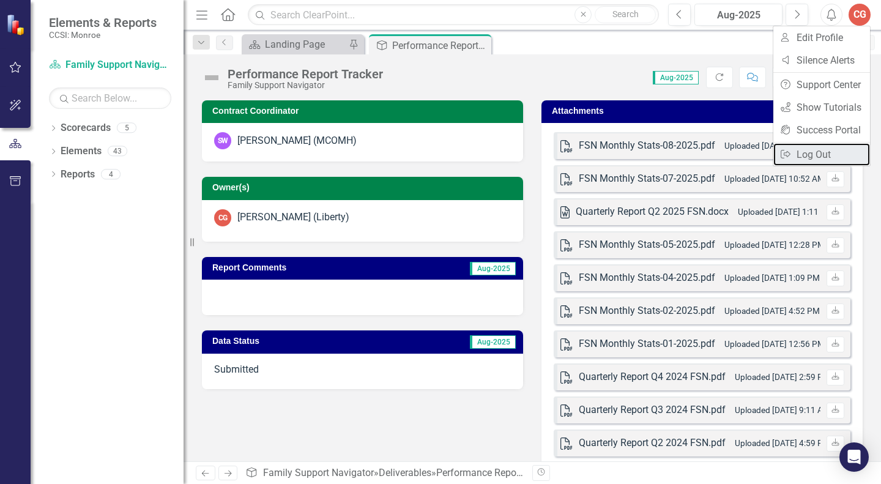
click at [796, 152] on link "Logout Log Out" at bounding box center [821, 154] width 97 height 23
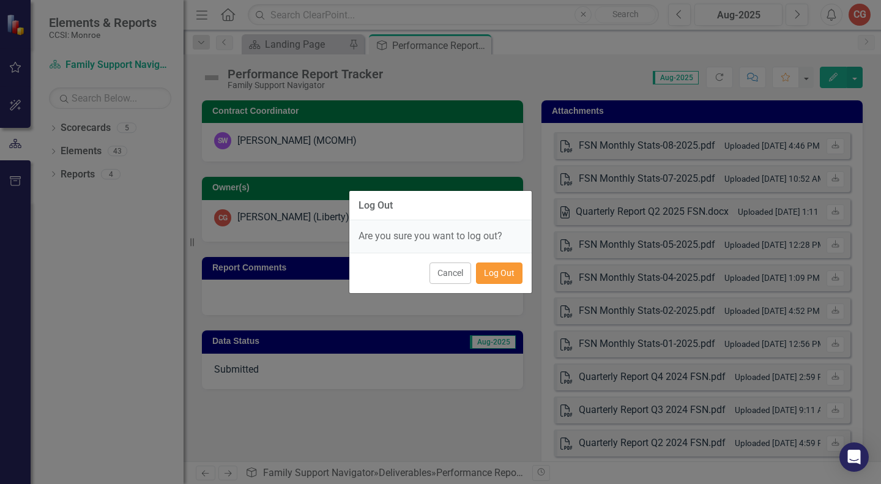
click at [507, 275] on button "Log Out" at bounding box center [499, 272] width 46 height 21
